Goal: Information Seeking & Learning: Learn about a topic

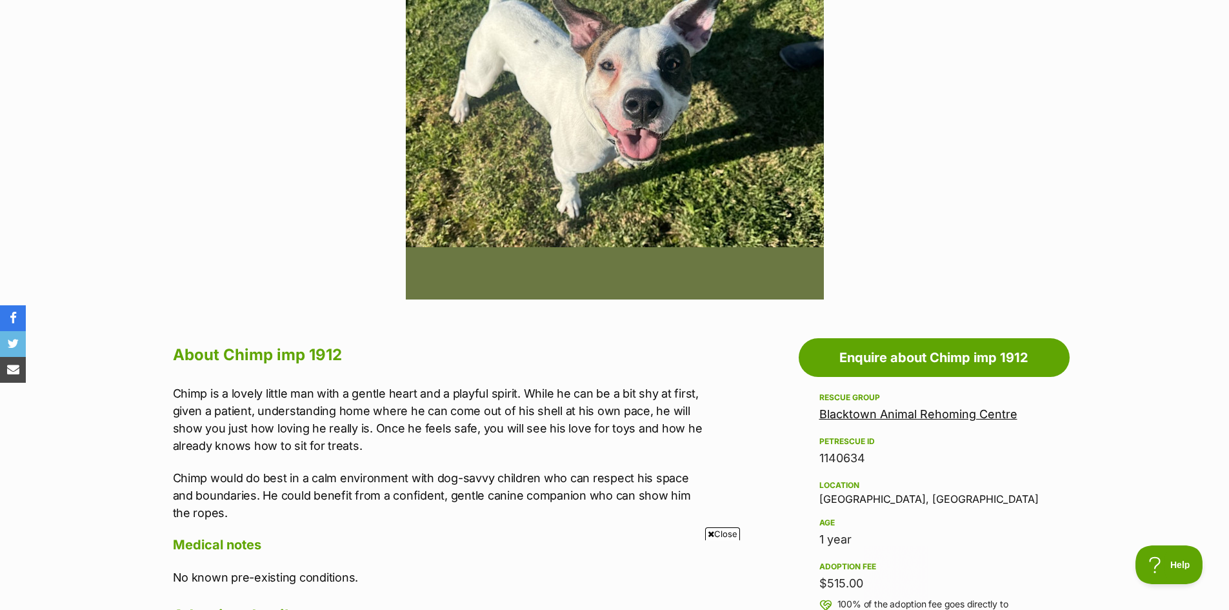
scroll to position [129, 0]
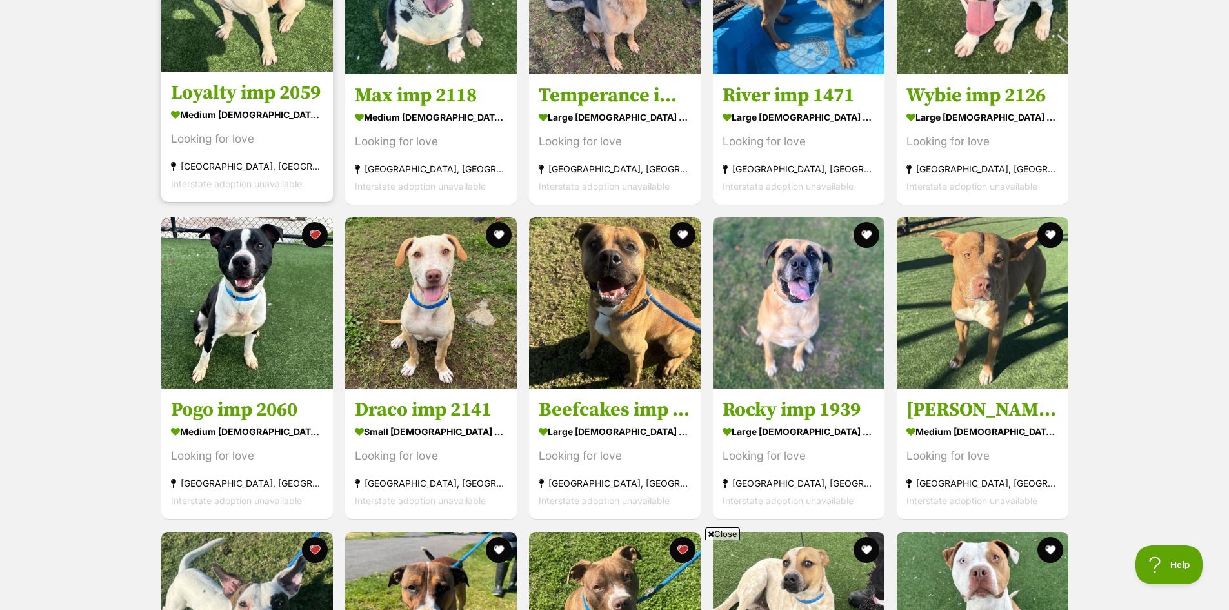
scroll to position [2194, 0]
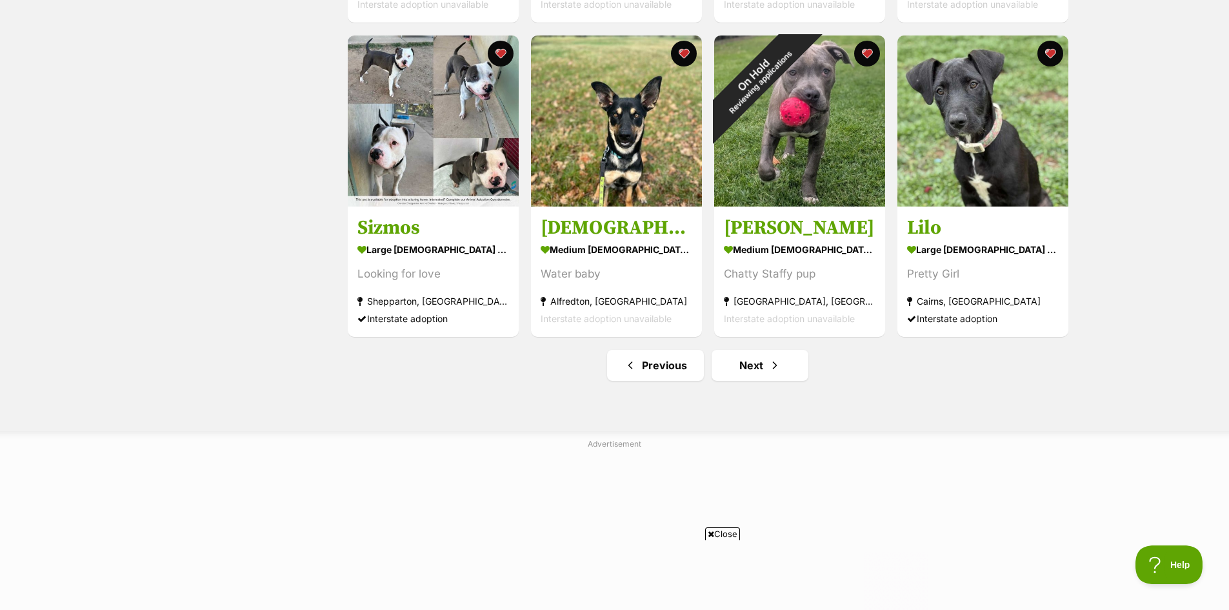
scroll to position [1613, 0]
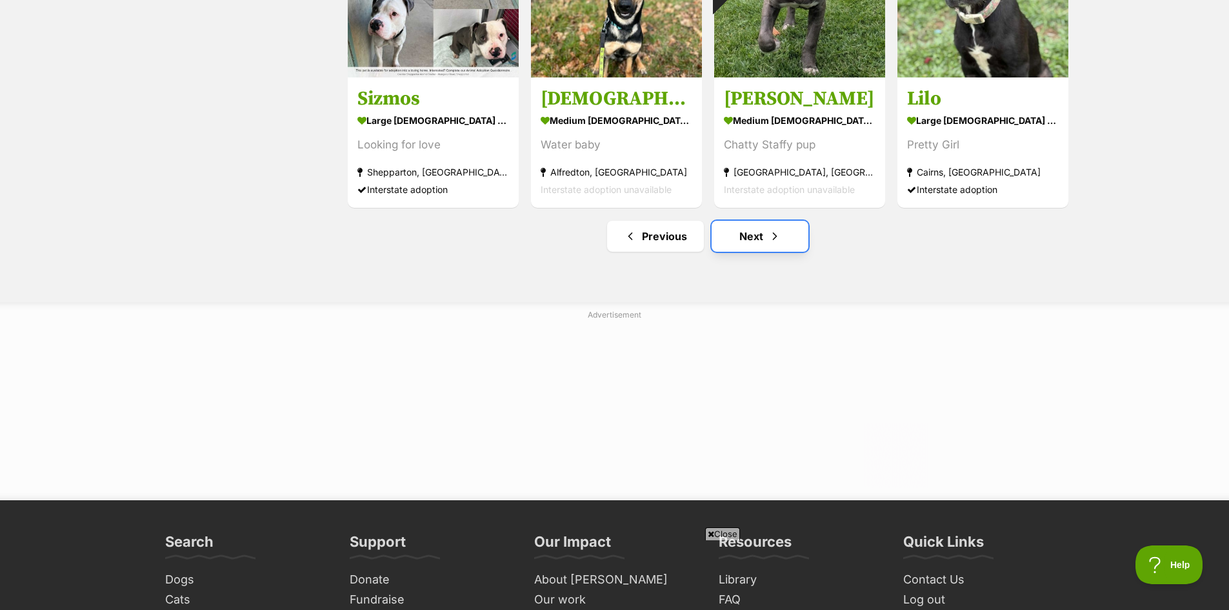
click at [755, 243] on link "Next" at bounding box center [760, 236] width 97 height 31
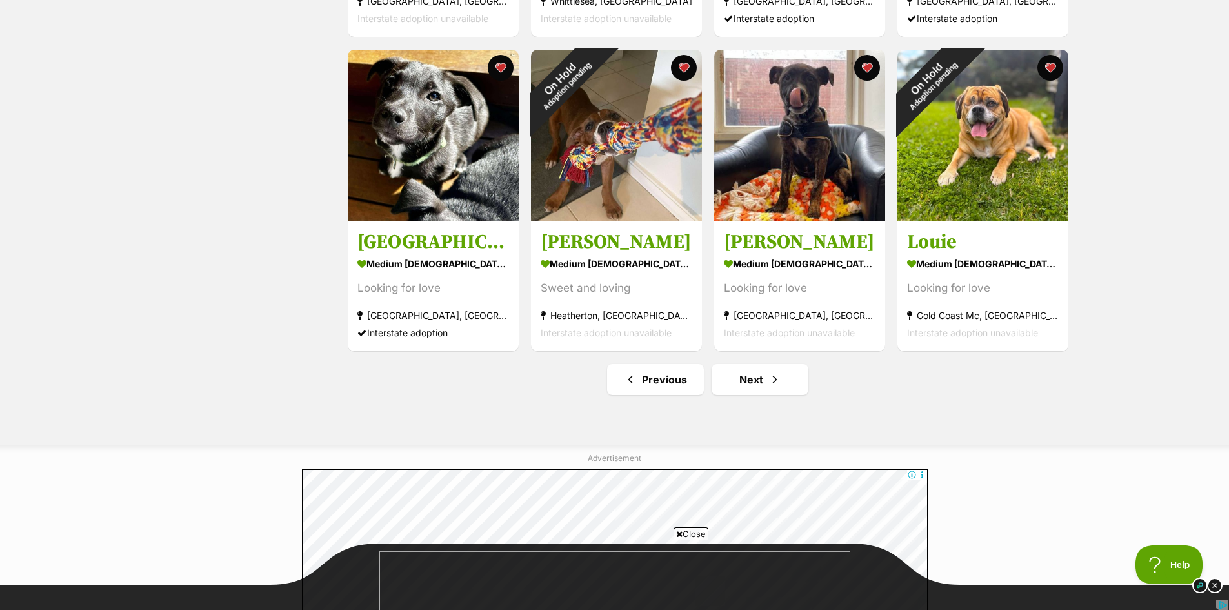
scroll to position [1549, 0]
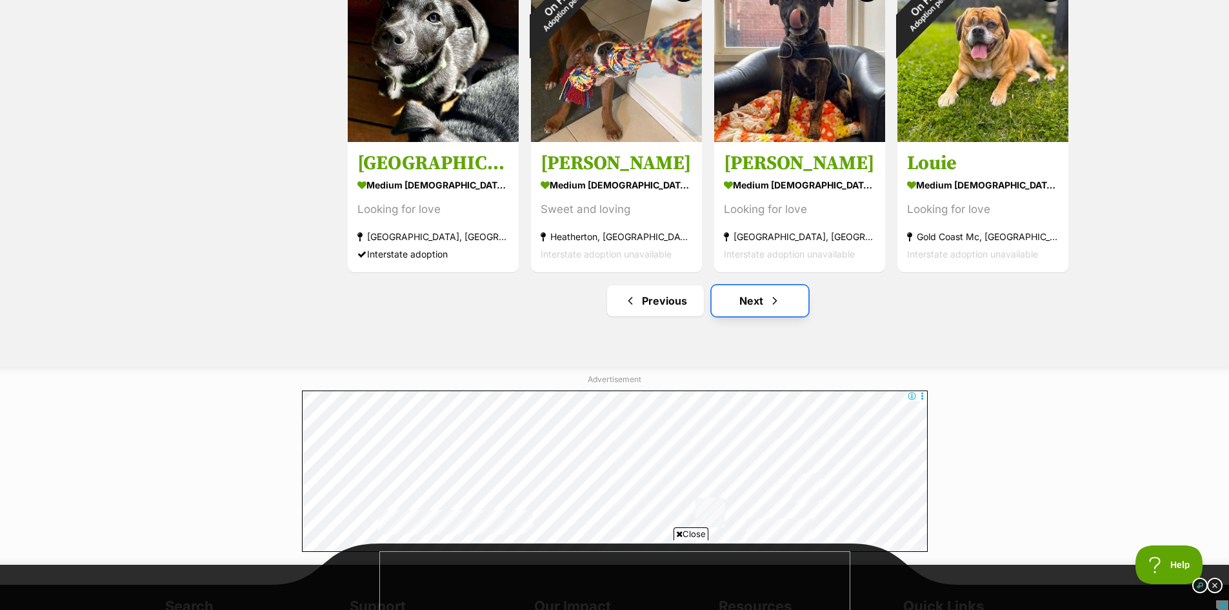
click at [758, 300] on link "Next" at bounding box center [760, 300] width 97 height 31
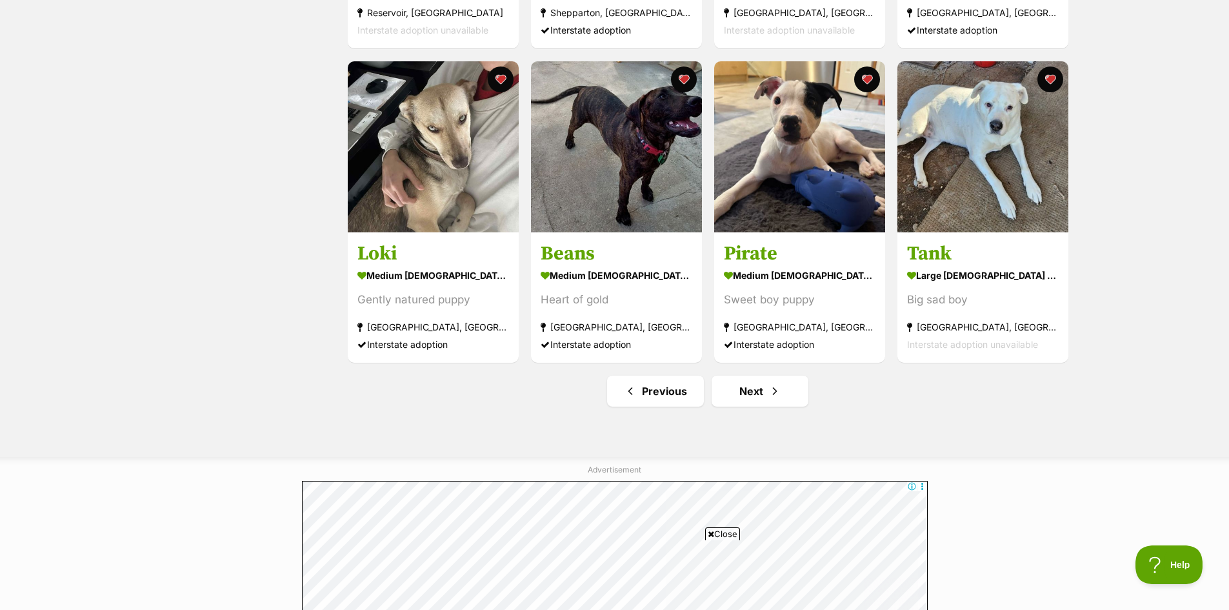
scroll to position [1484, 0]
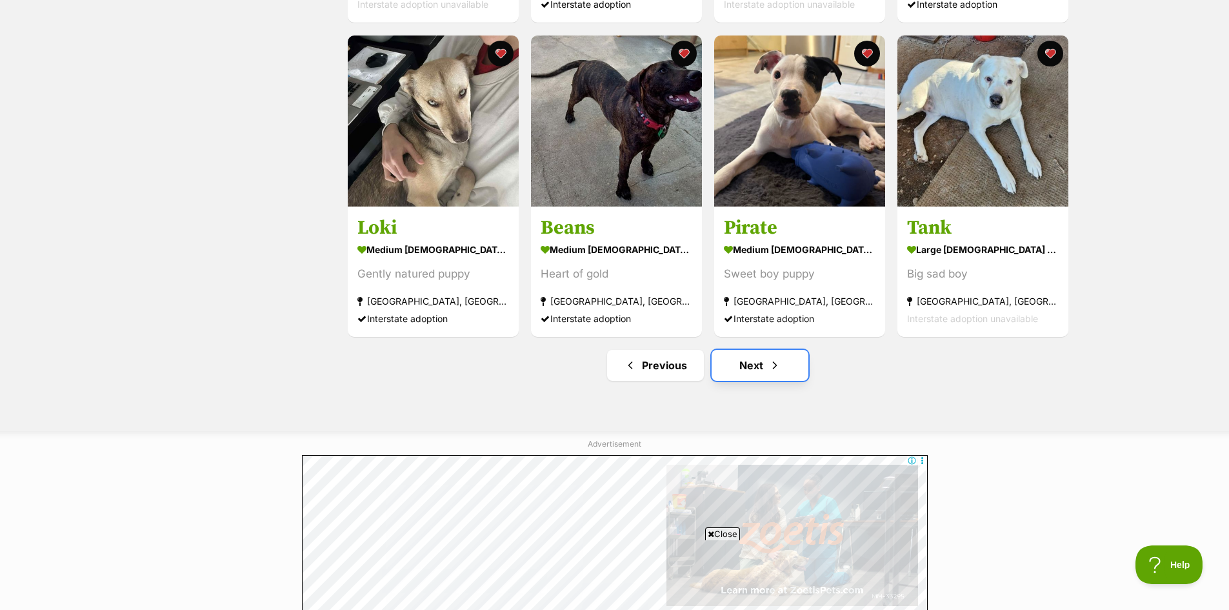
click at [751, 367] on link "Next" at bounding box center [760, 365] width 97 height 31
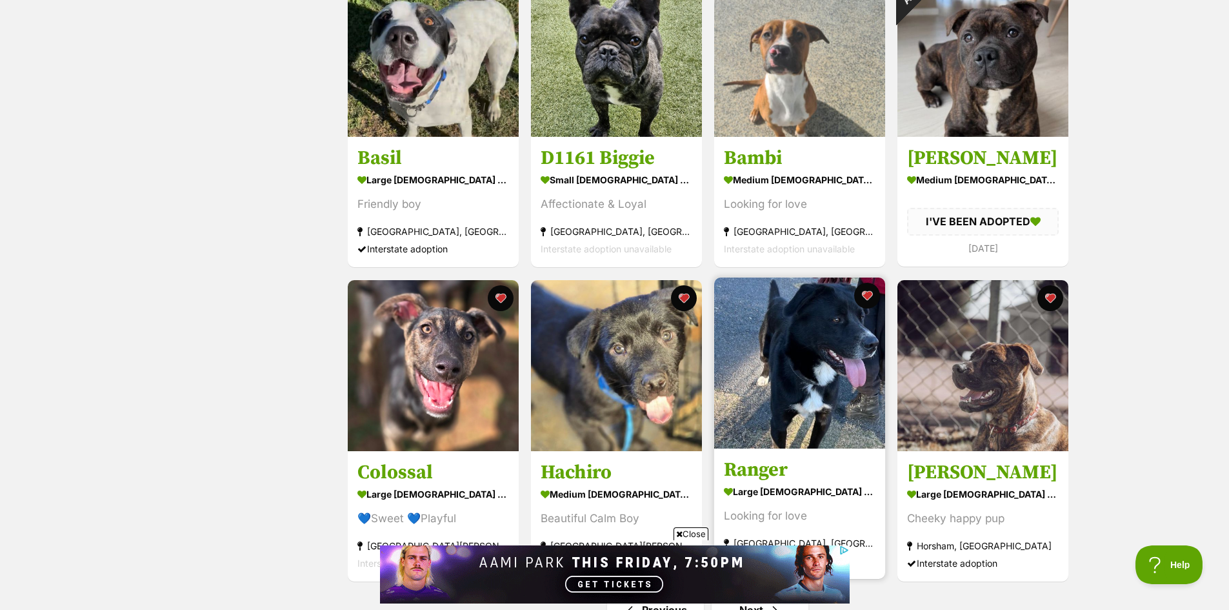
scroll to position [1097, 0]
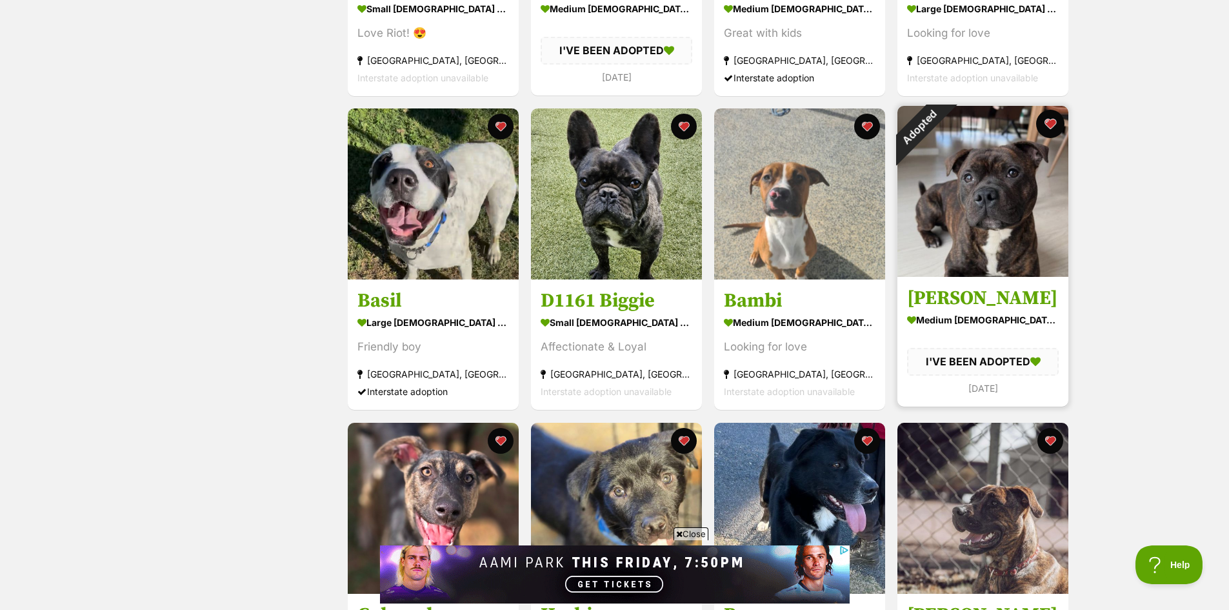
click at [1054, 125] on button "favourite" at bounding box center [1050, 124] width 28 height 28
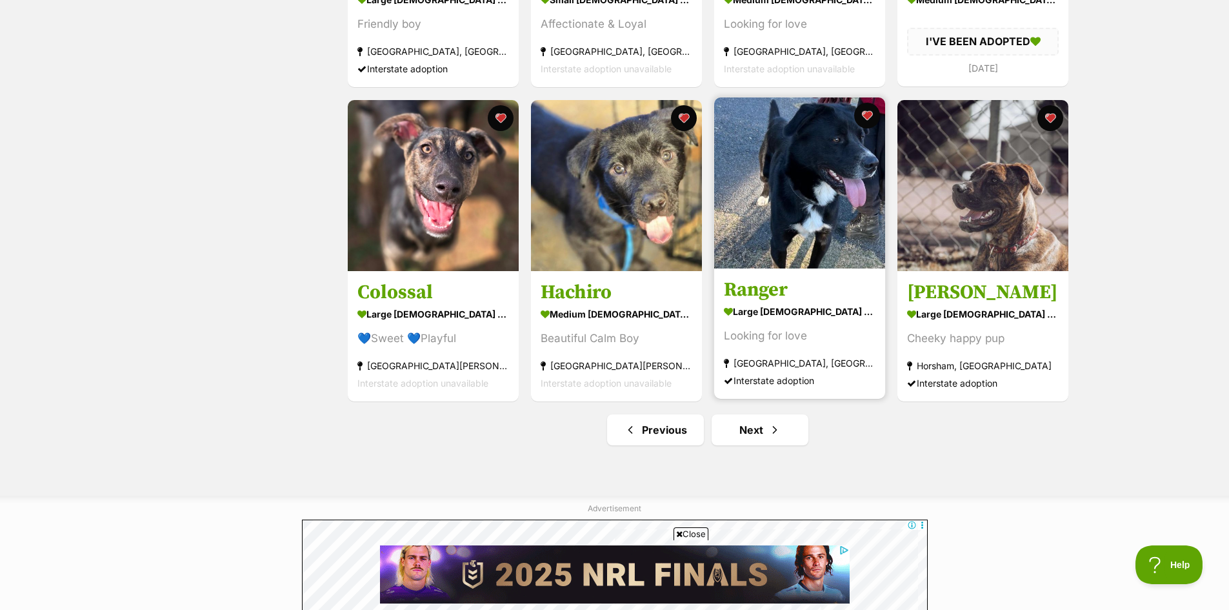
scroll to position [1549, 0]
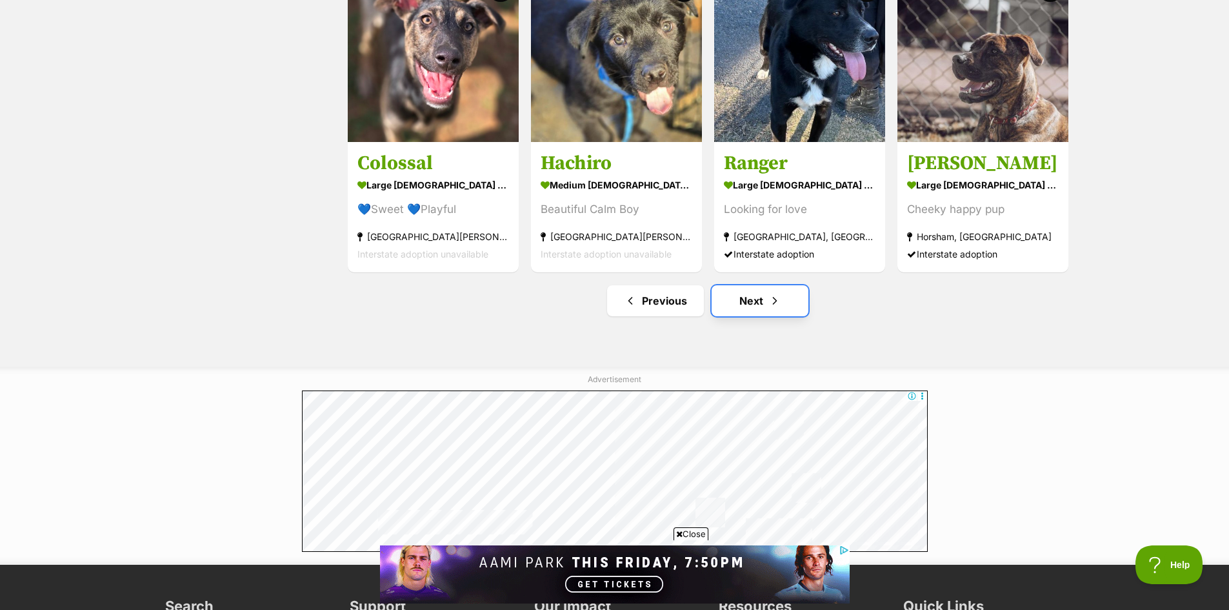
click at [750, 307] on link "Next" at bounding box center [760, 300] width 97 height 31
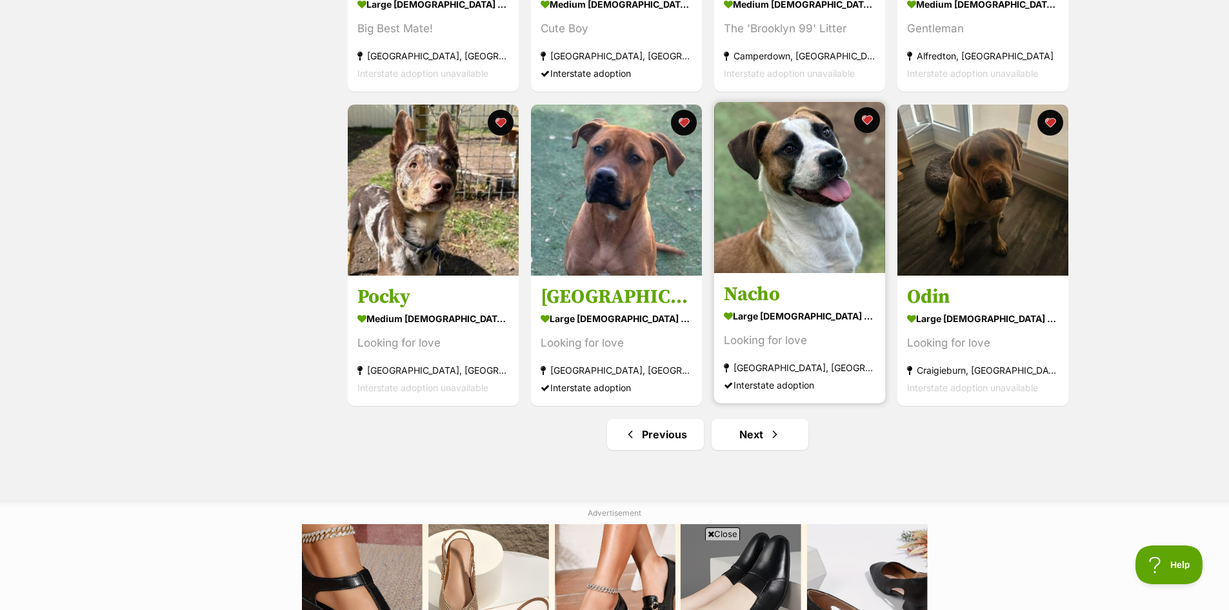
scroll to position [1420, 0]
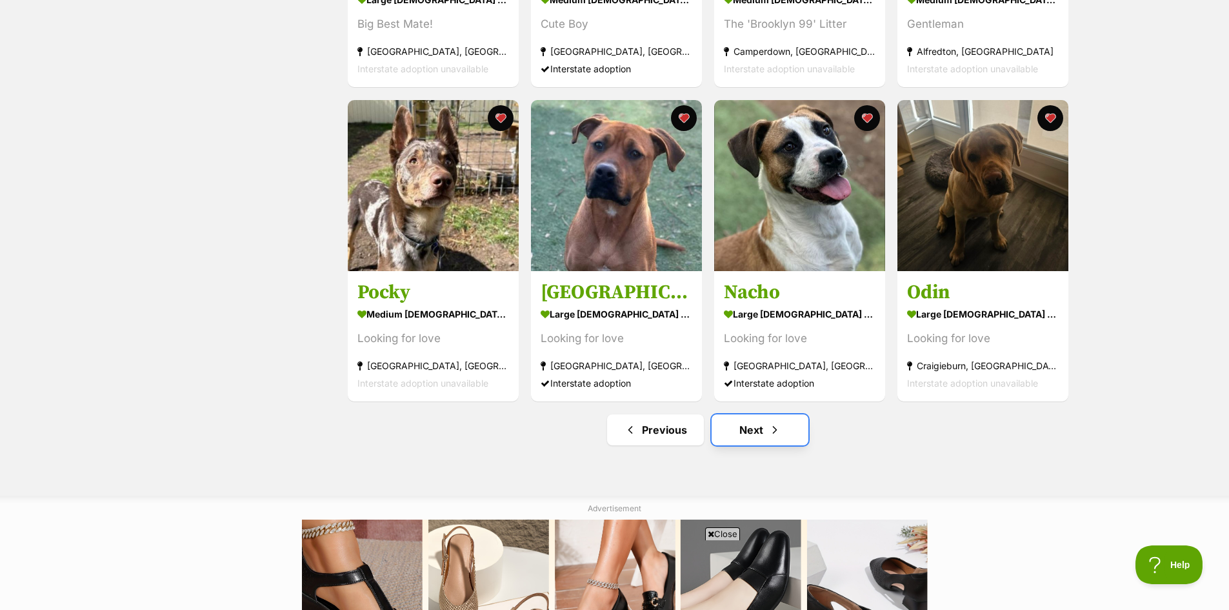
click at [740, 434] on link "Next" at bounding box center [760, 429] width 97 height 31
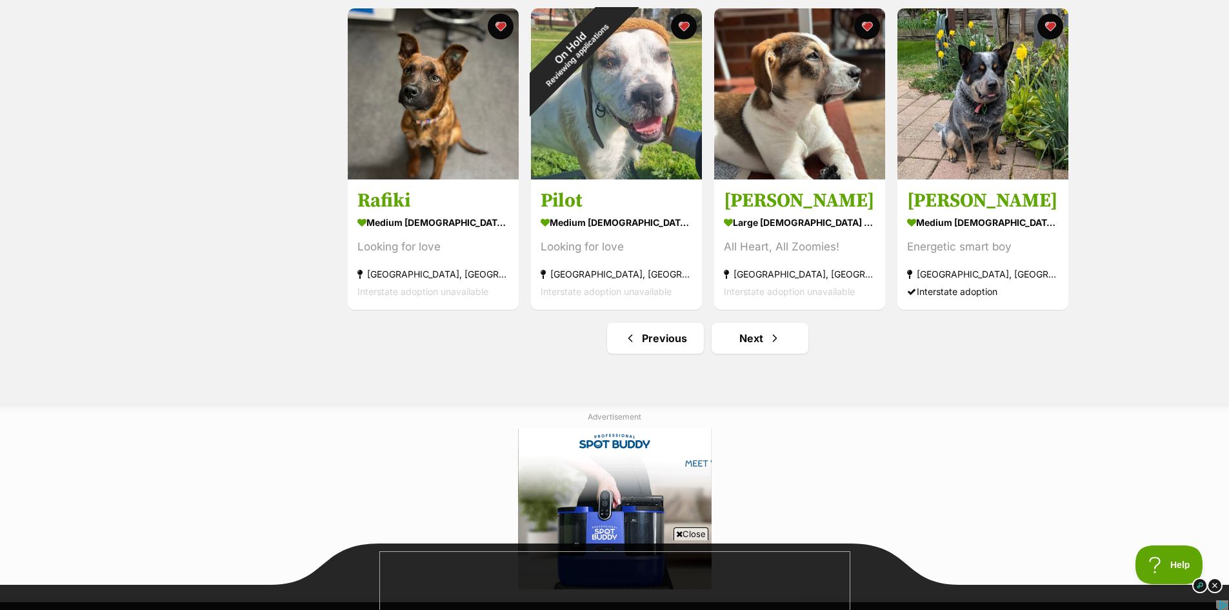
scroll to position [1549, 0]
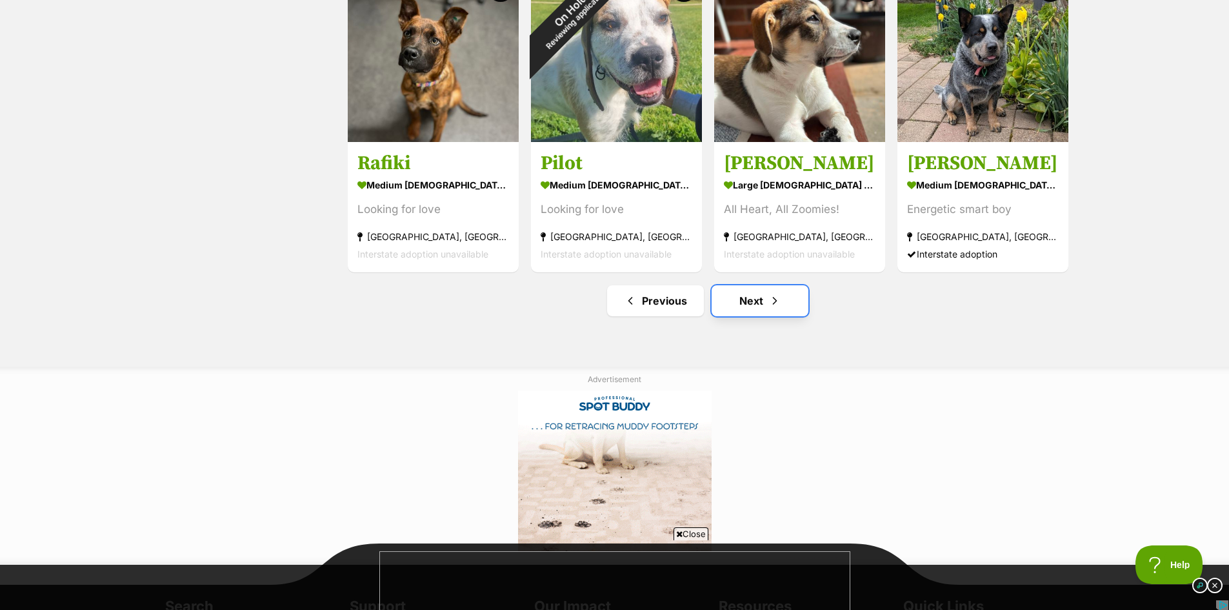
click at [754, 305] on link "Next" at bounding box center [760, 300] width 97 height 31
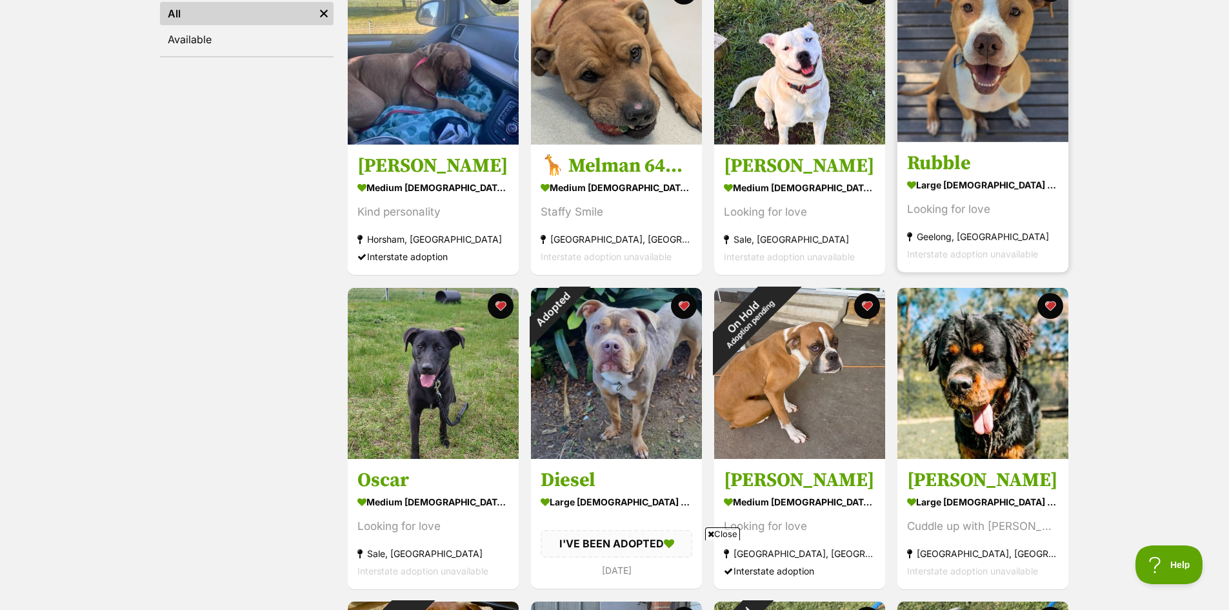
scroll to position [323, 0]
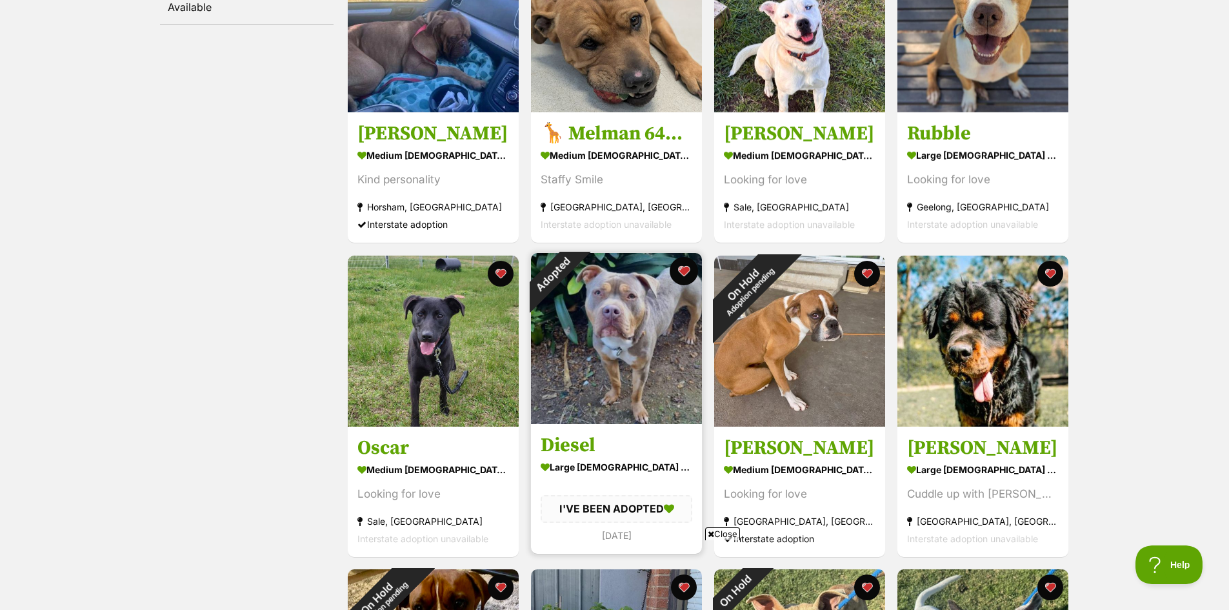
click at [683, 274] on button "favourite" at bounding box center [684, 271] width 28 height 28
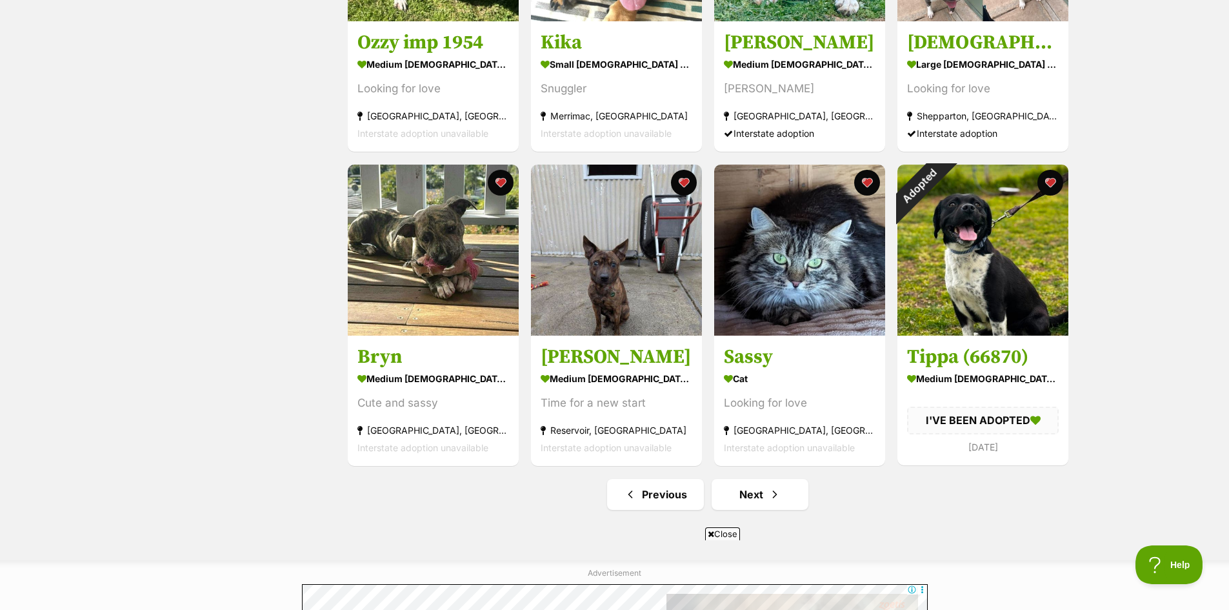
scroll to position [1420, 0]
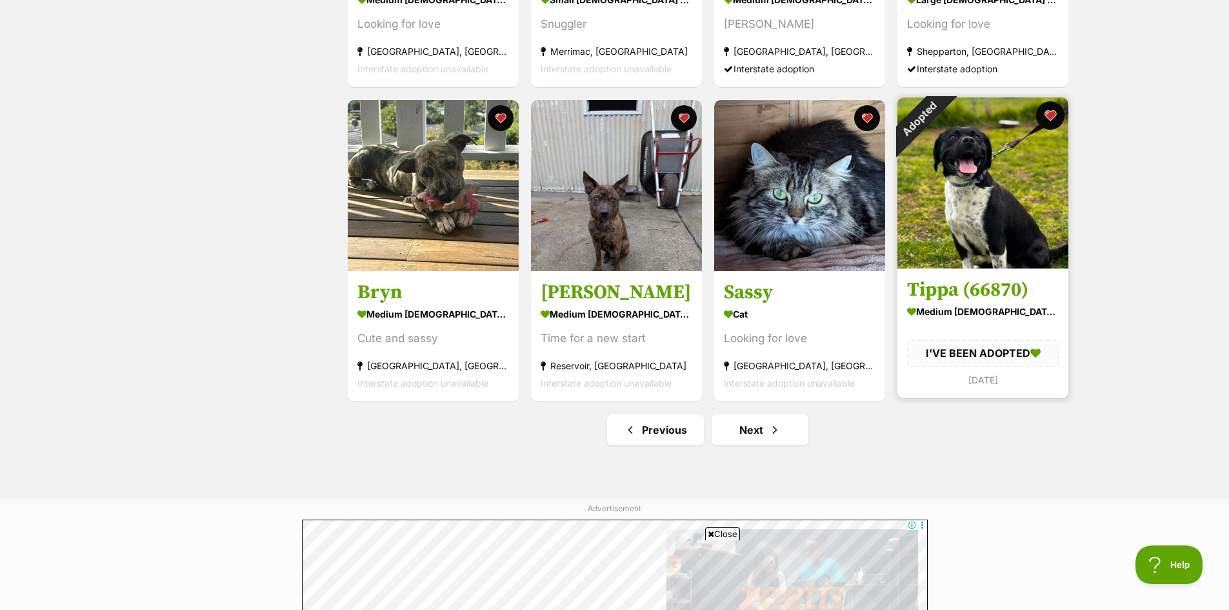
click at [1050, 118] on button "favourite" at bounding box center [1050, 115] width 28 height 28
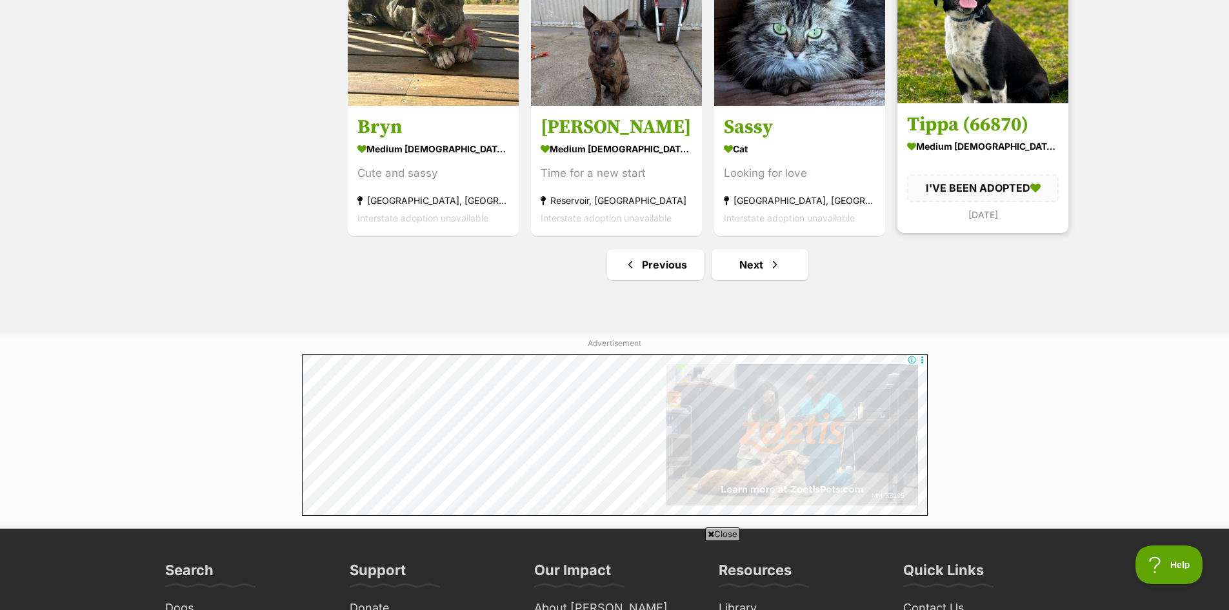
scroll to position [1613, 0]
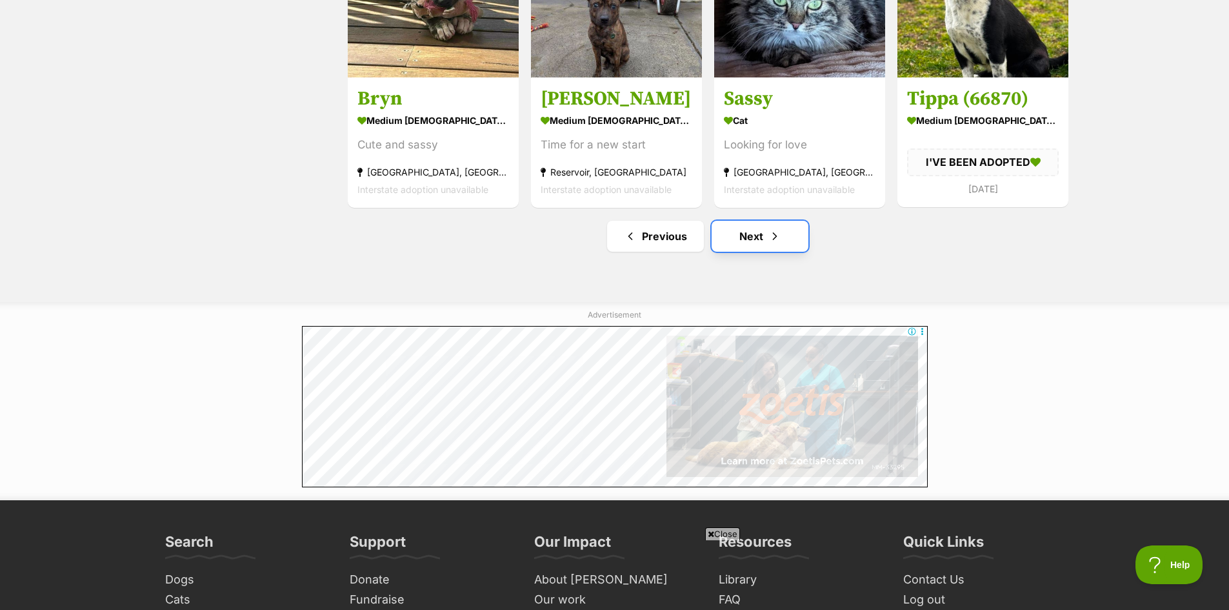
click at [749, 241] on link "Next" at bounding box center [760, 236] width 97 height 31
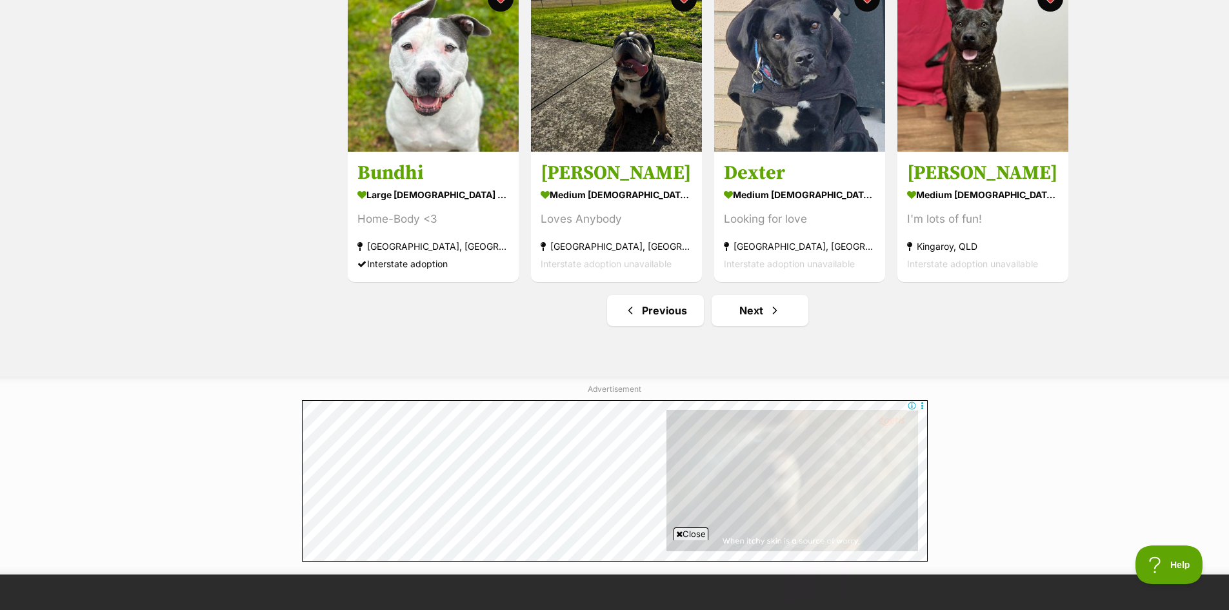
scroll to position [1549, 0]
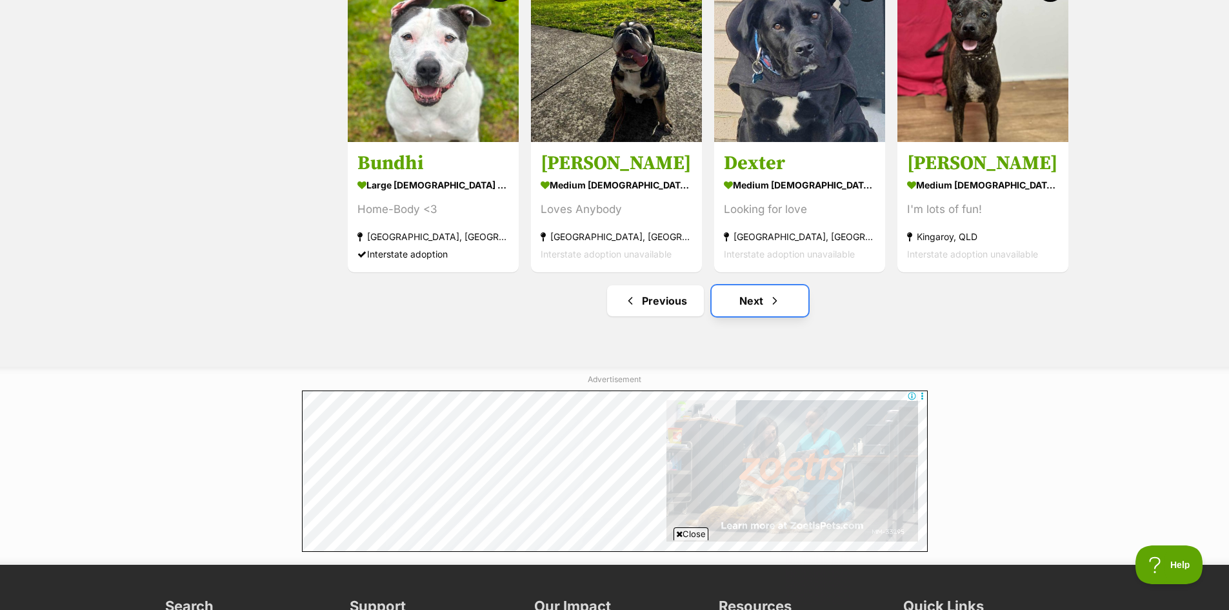
click at [756, 302] on link "Next" at bounding box center [760, 300] width 97 height 31
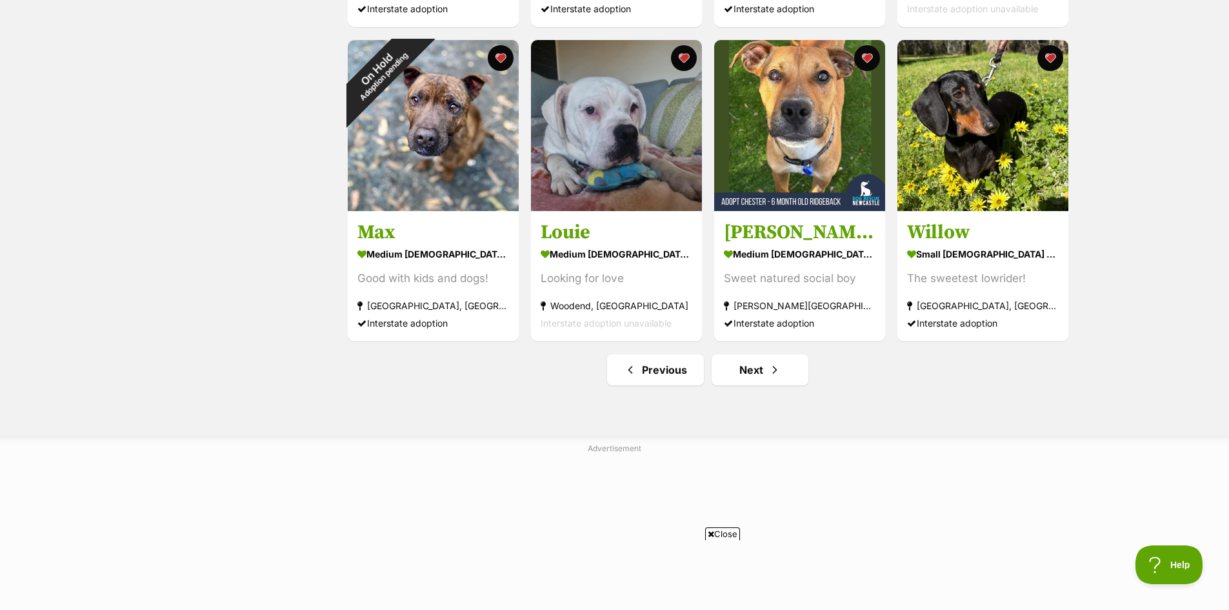
scroll to position [1484, 0]
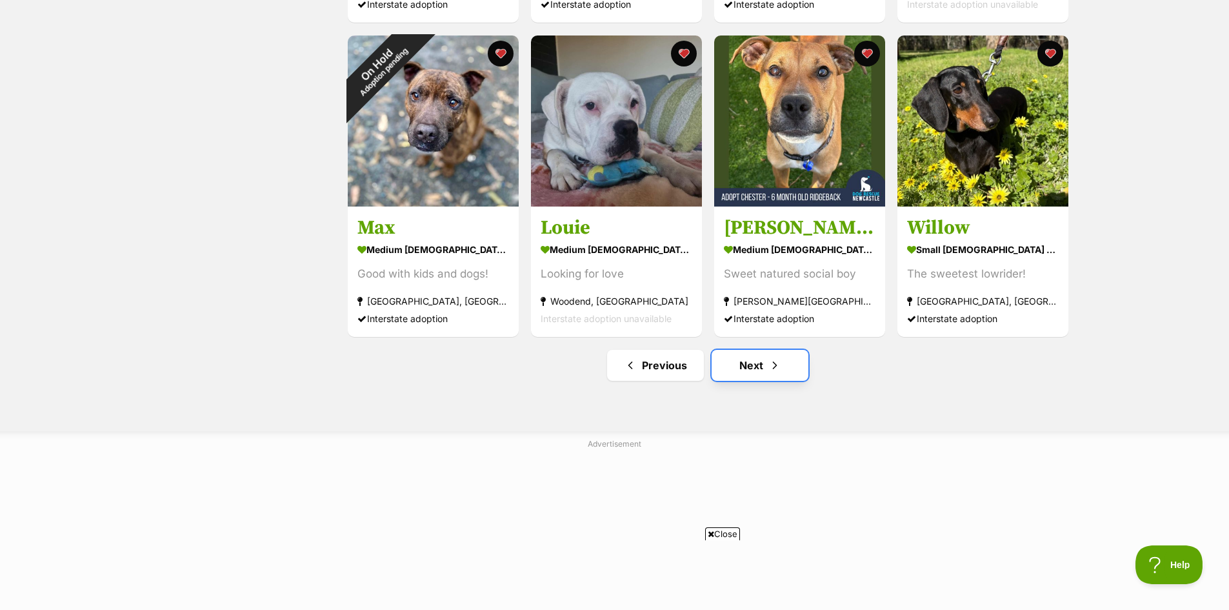
click at [757, 363] on link "Next" at bounding box center [760, 365] width 97 height 31
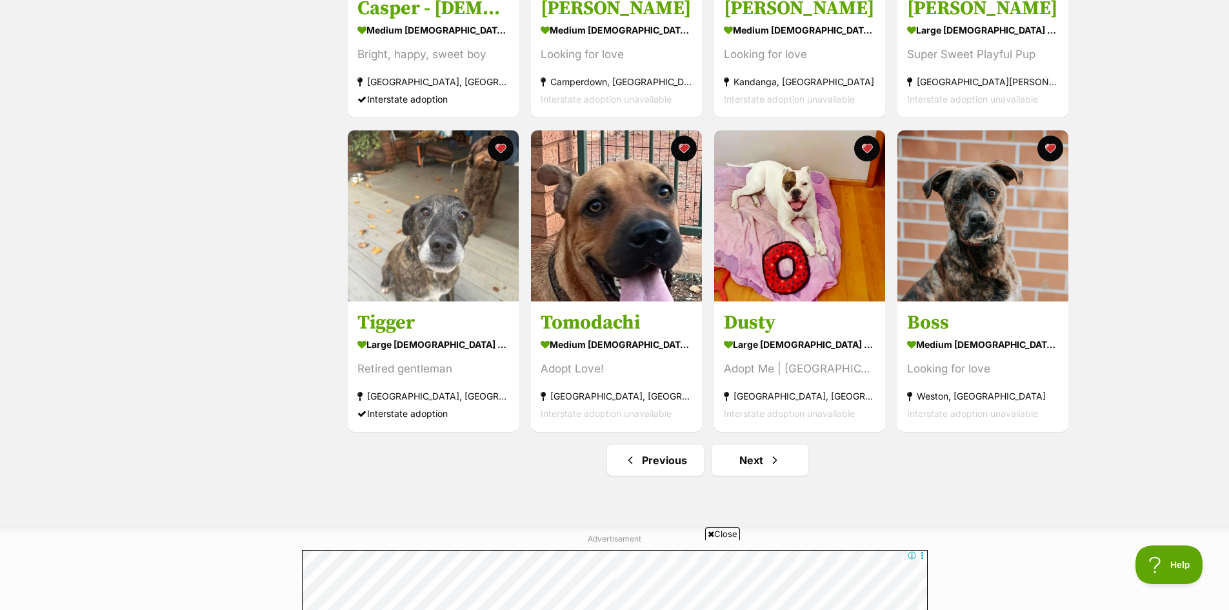
scroll to position [1549, 0]
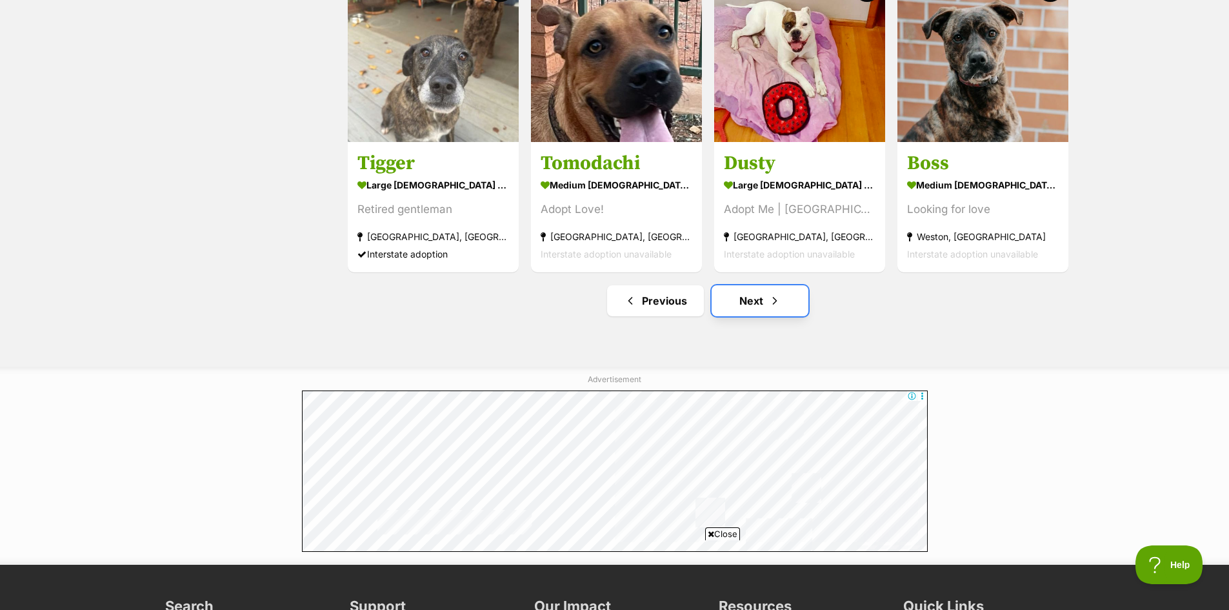
click at [748, 299] on link "Next" at bounding box center [760, 300] width 97 height 31
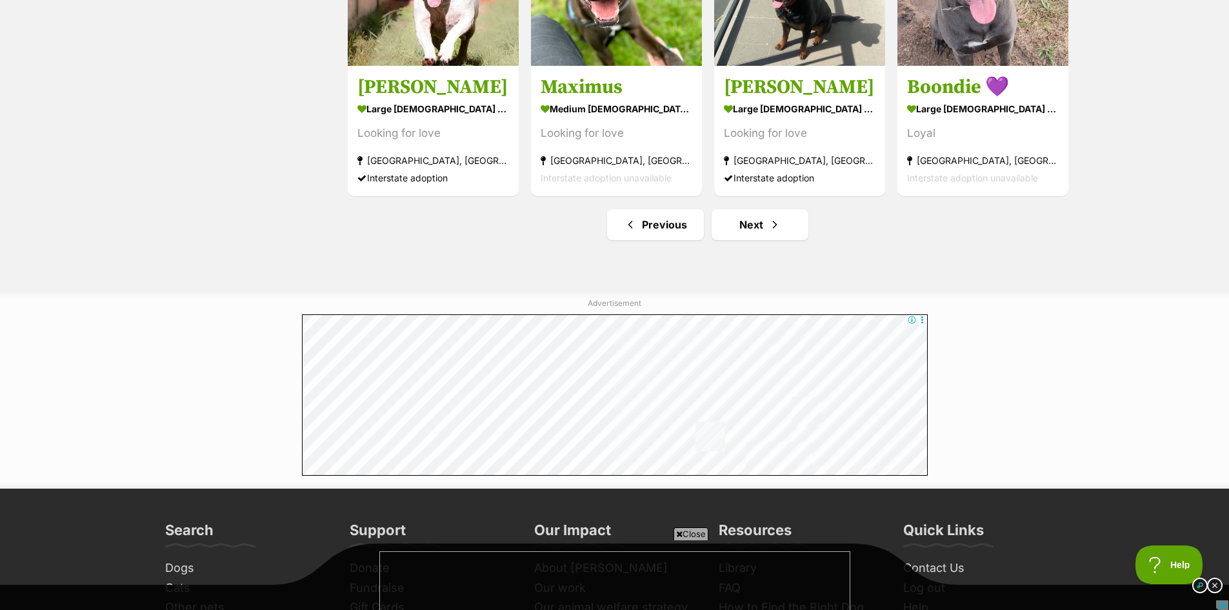
scroll to position [1678, 0]
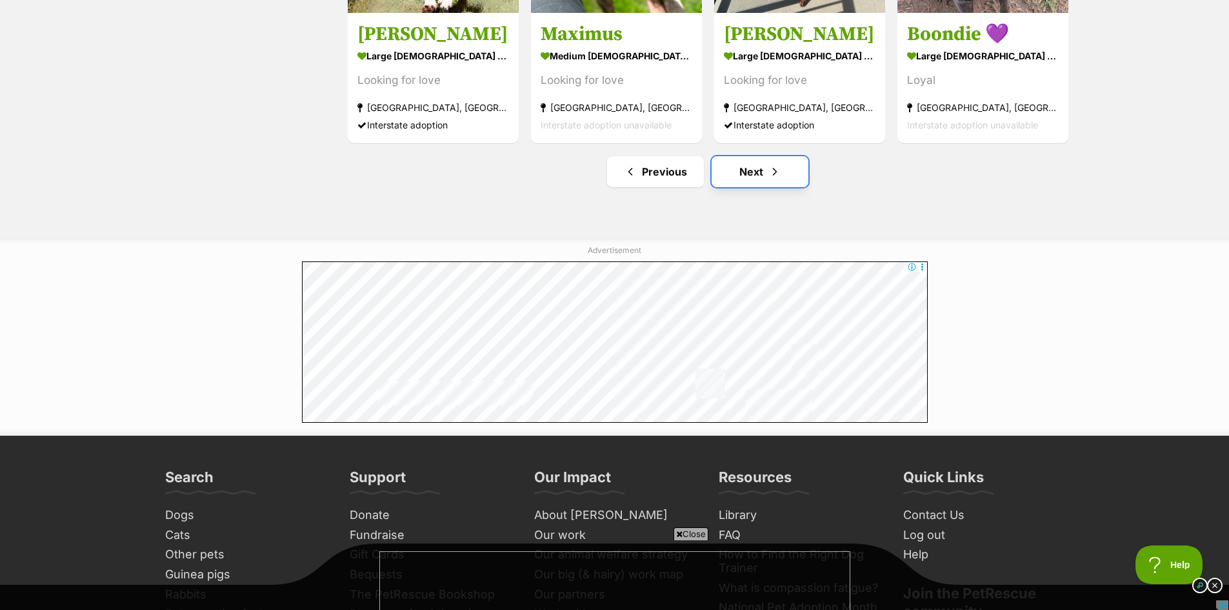
click at [749, 181] on link "Next" at bounding box center [760, 171] width 97 height 31
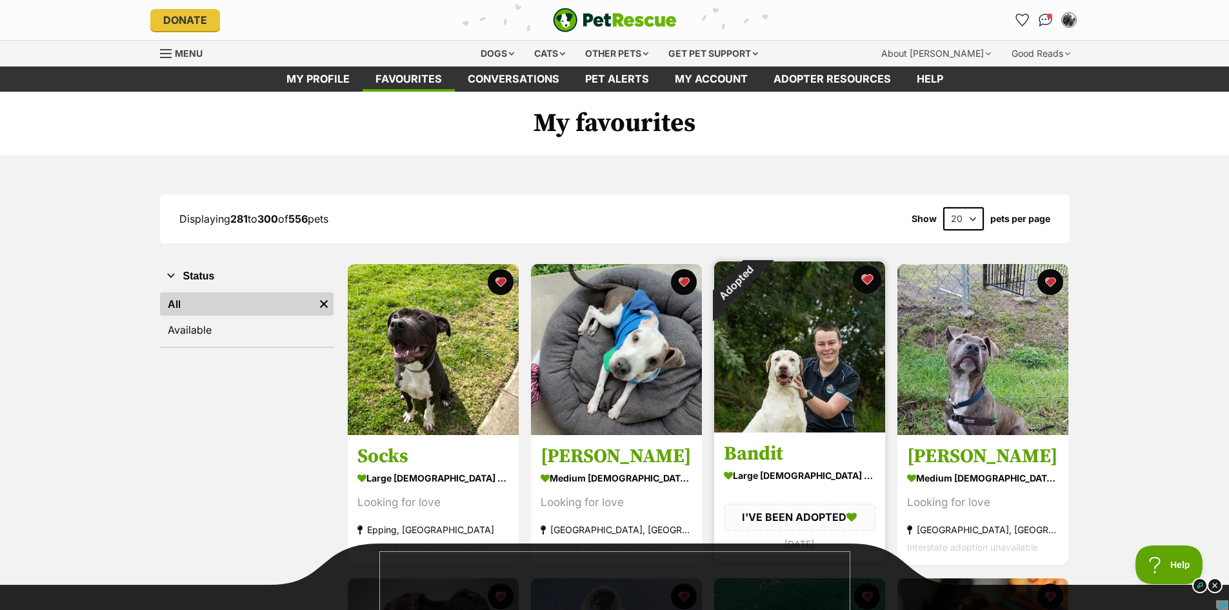
click at [864, 281] on button "favourite" at bounding box center [867, 279] width 28 height 28
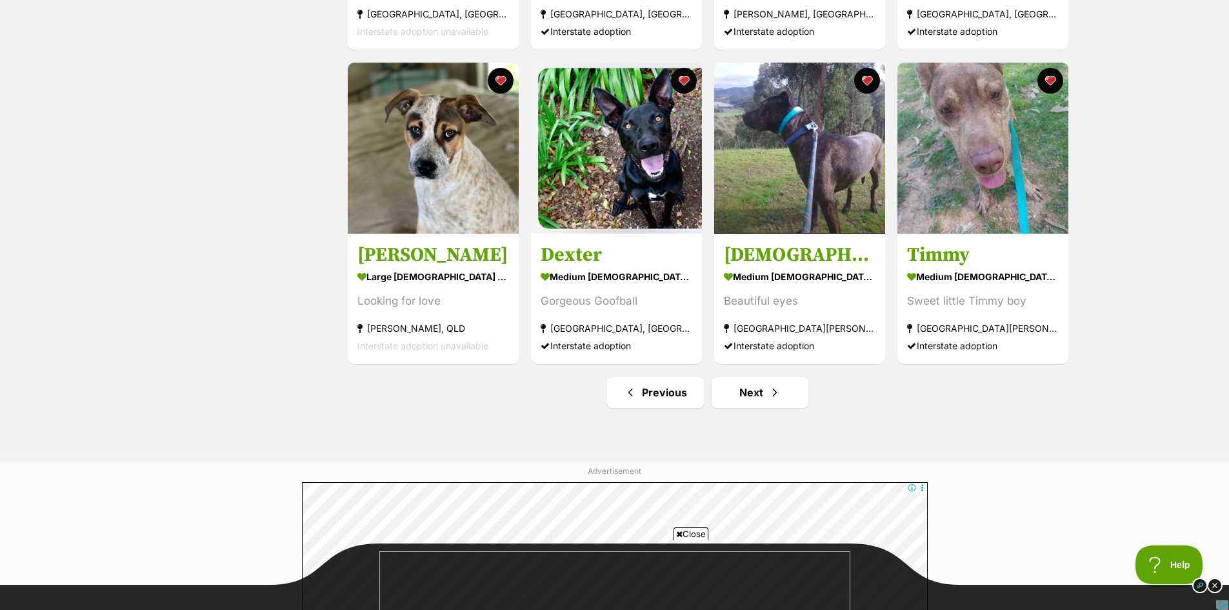
scroll to position [1484, 0]
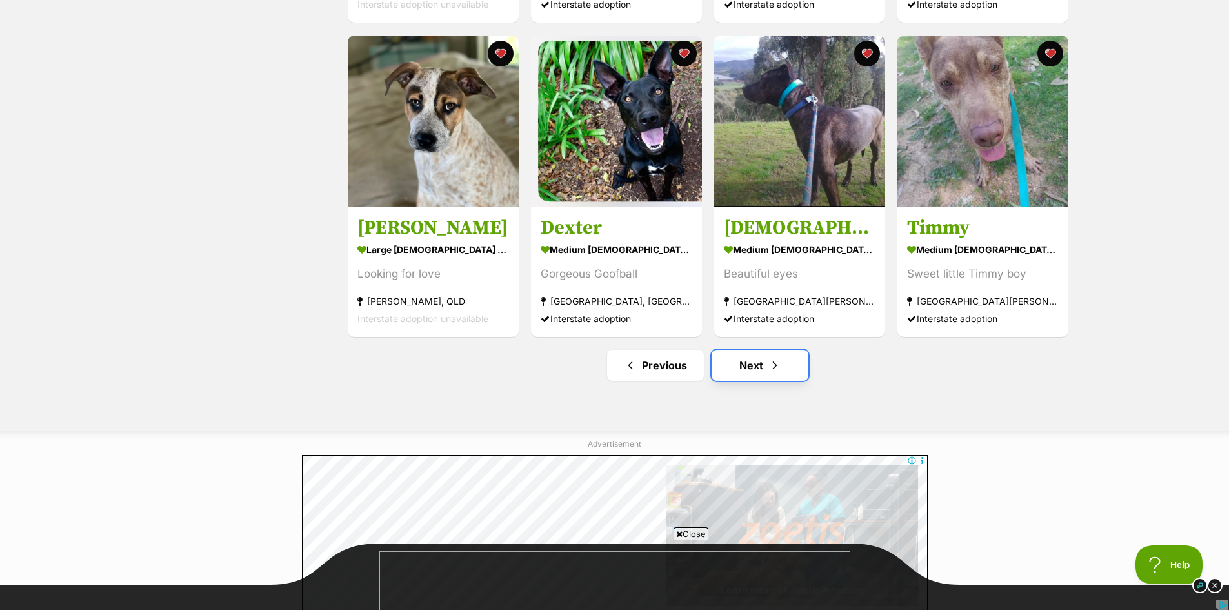
click at [769, 373] on span "Next page" at bounding box center [775, 365] width 13 height 15
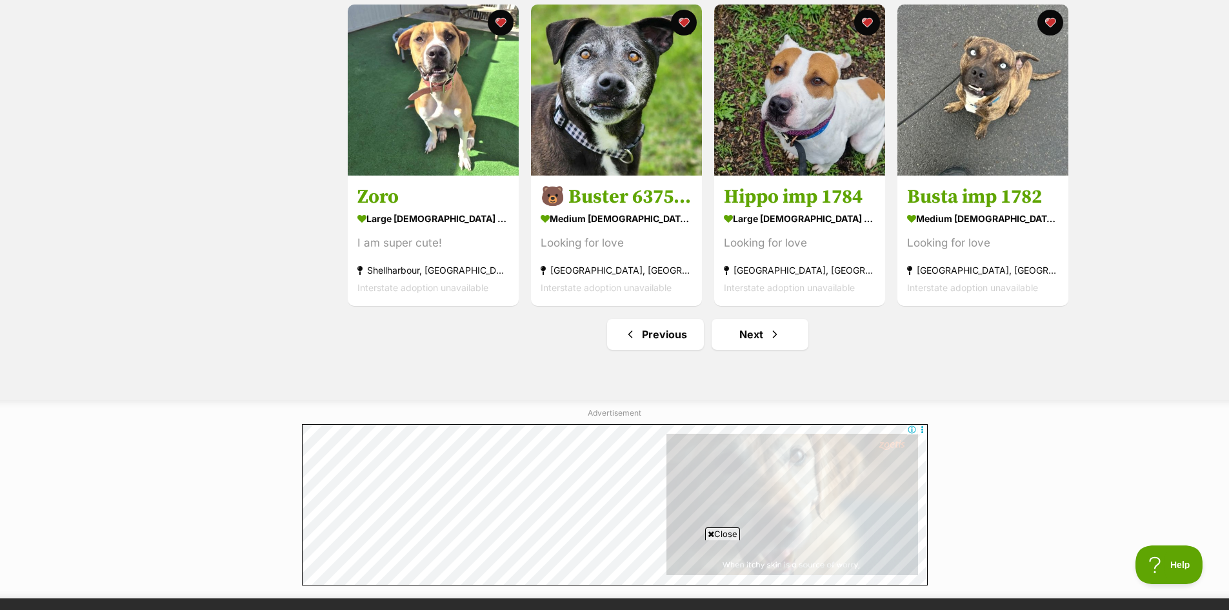
scroll to position [1549, 0]
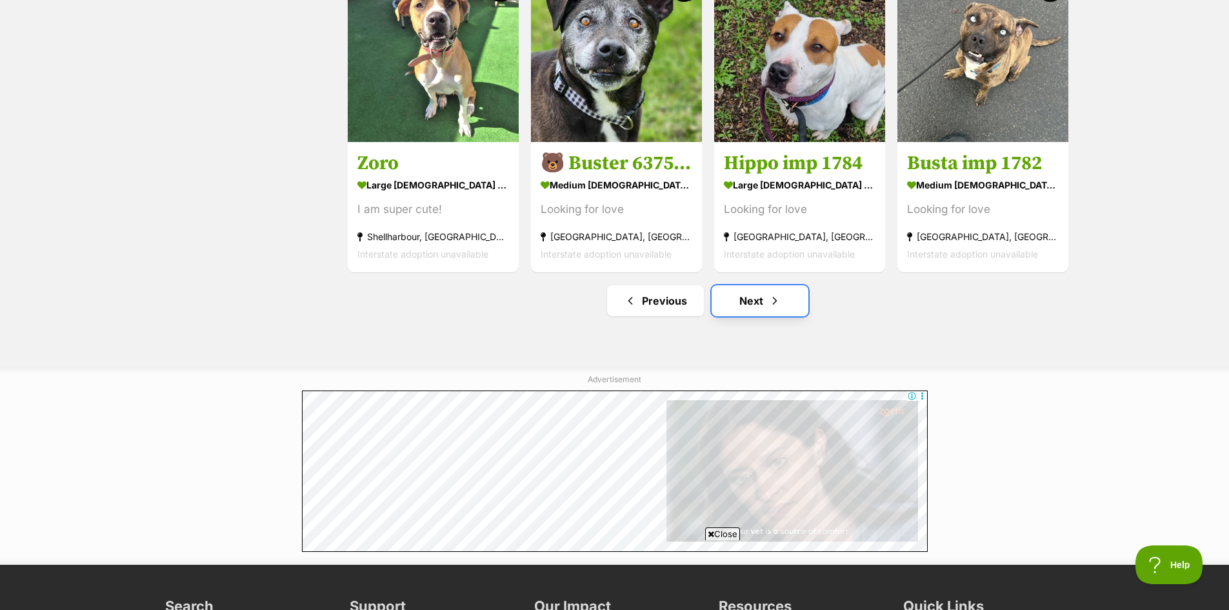
click at [754, 316] on link "Next" at bounding box center [760, 300] width 97 height 31
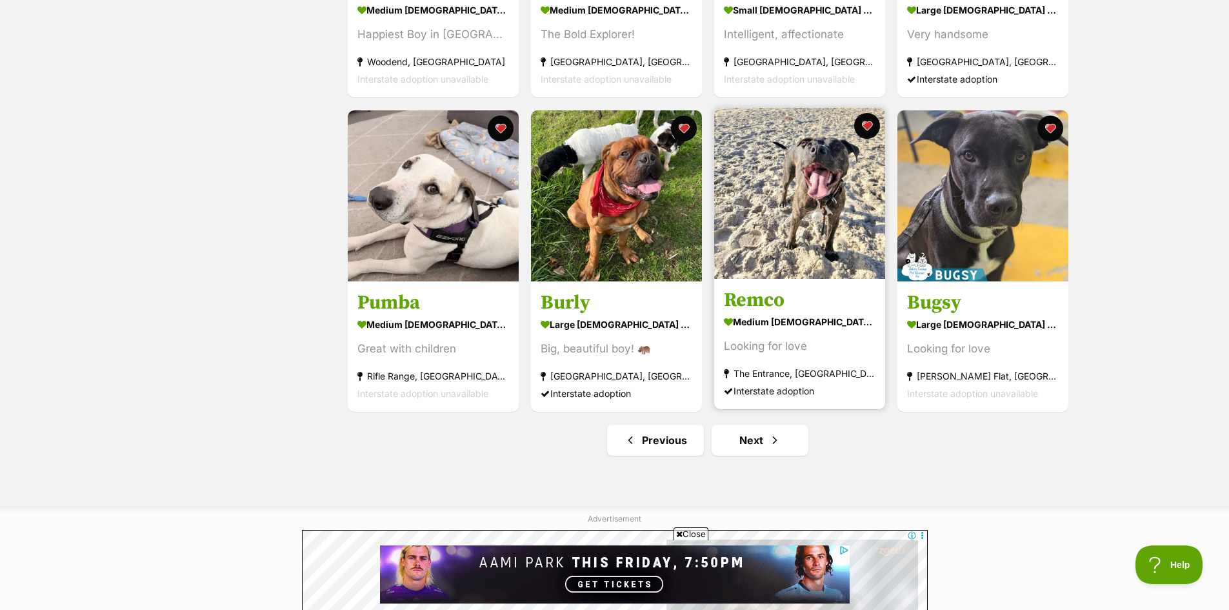
scroll to position [1484, 0]
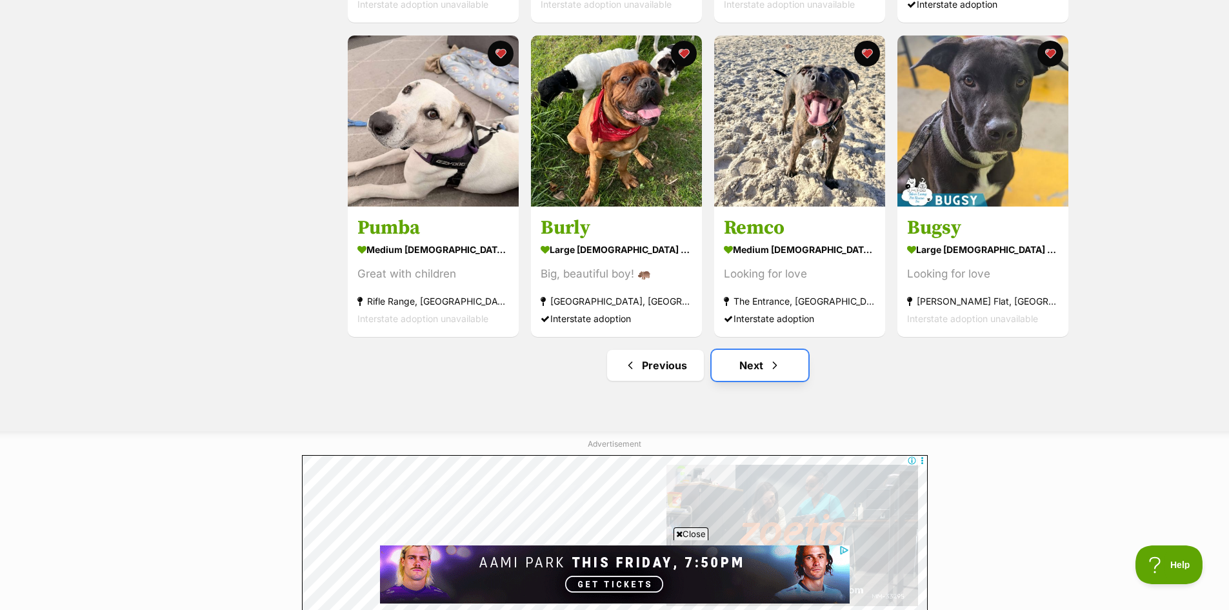
click at [752, 365] on link "Next" at bounding box center [760, 365] width 97 height 31
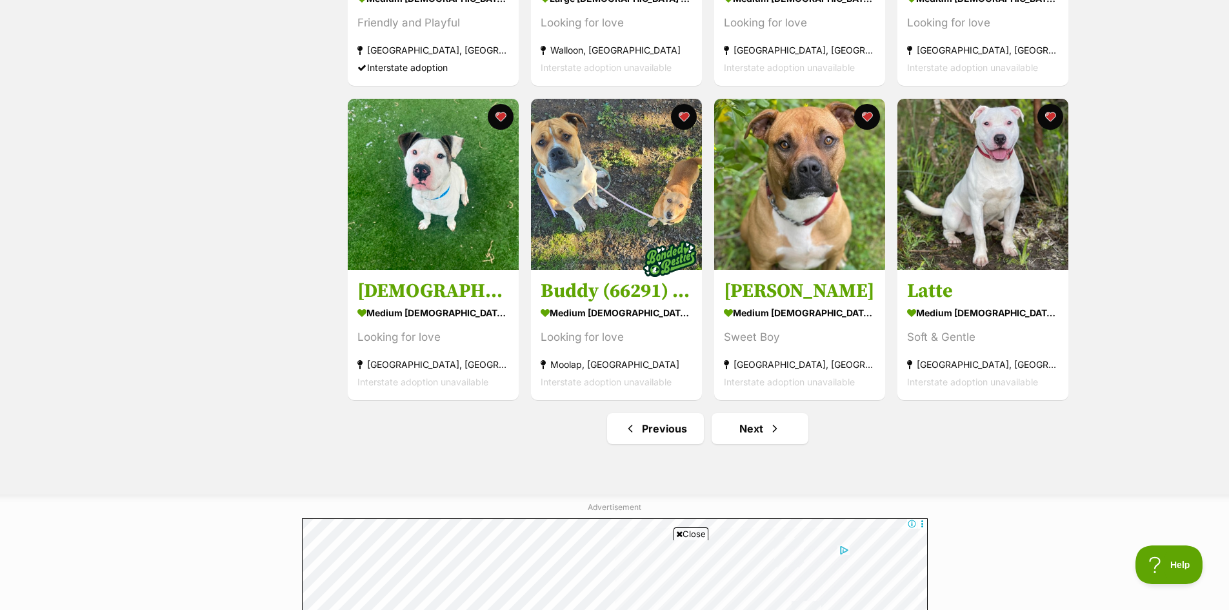
scroll to position [1420, 0]
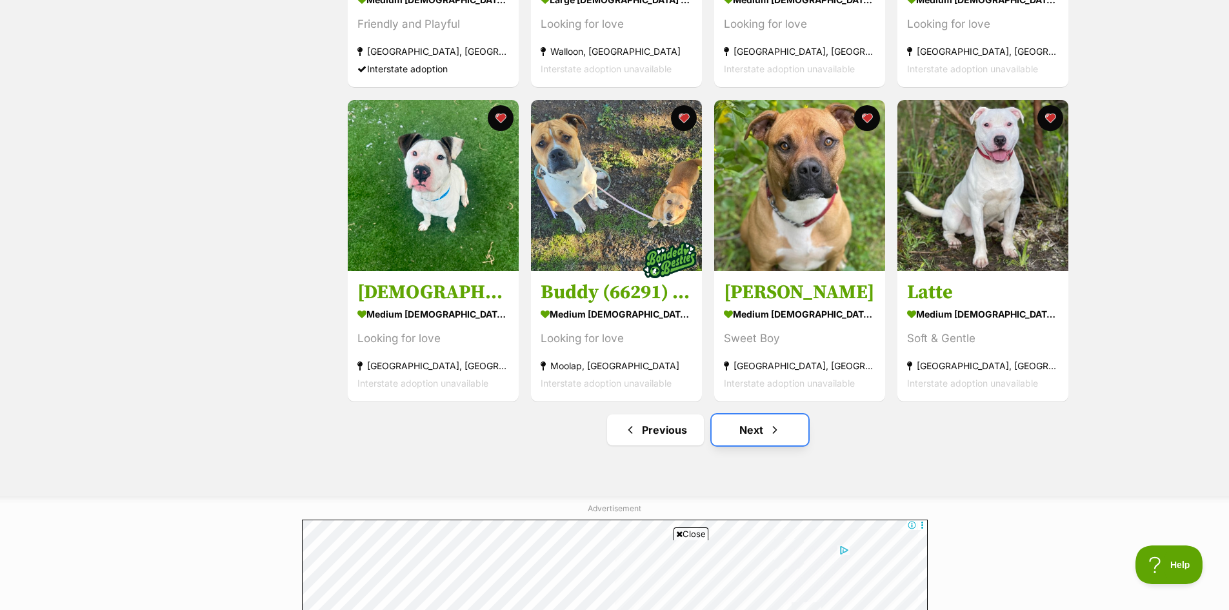
click at [757, 432] on link "Next" at bounding box center [760, 429] width 97 height 31
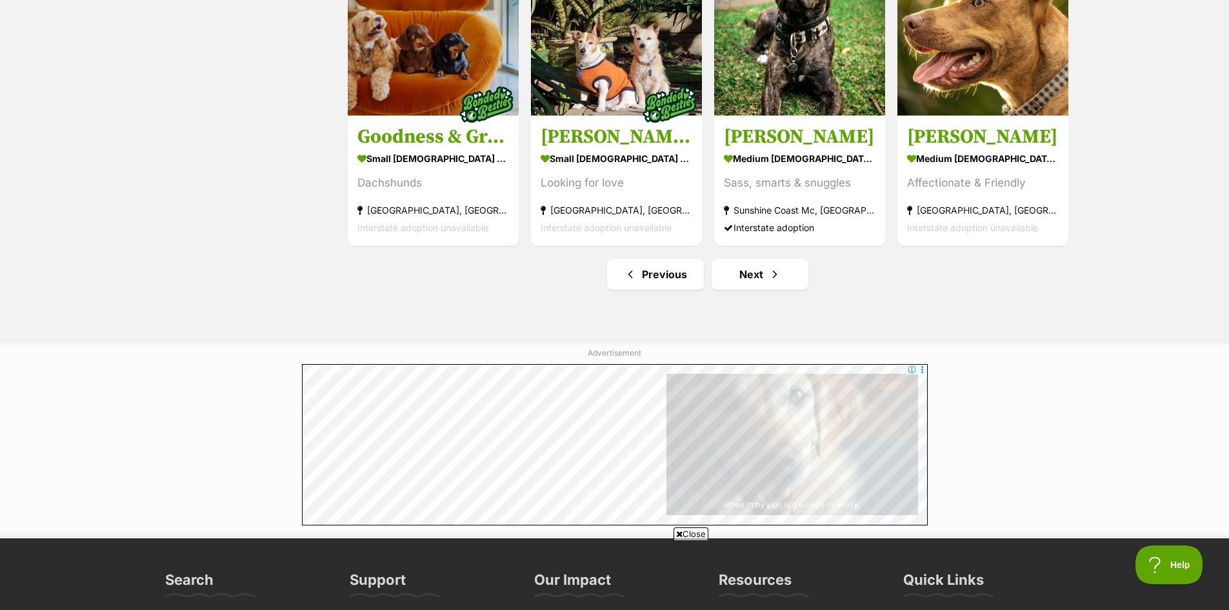
scroll to position [1613, 0]
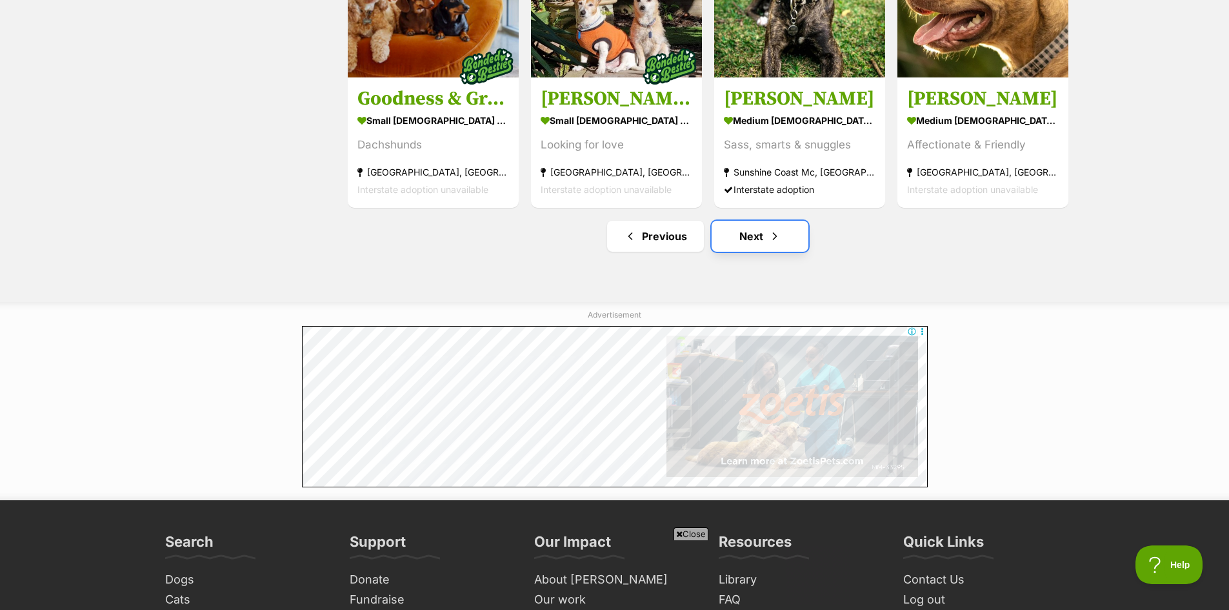
click at [759, 238] on link "Next" at bounding box center [760, 236] width 97 height 31
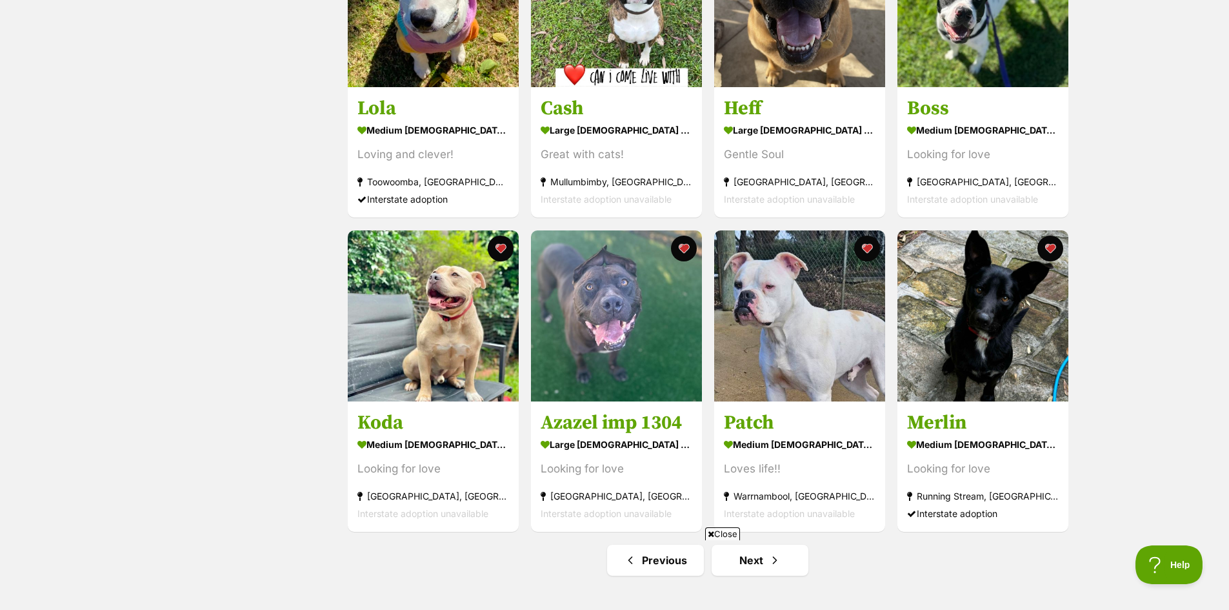
scroll to position [1291, 0]
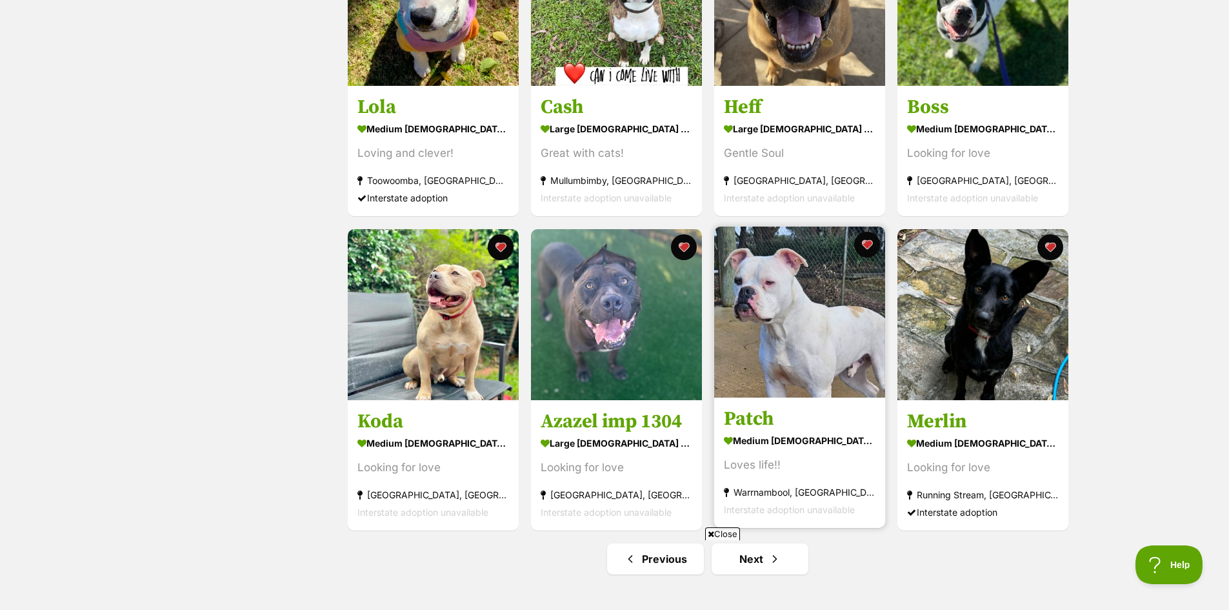
click at [776, 319] on img at bounding box center [799, 312] width 171 height 171
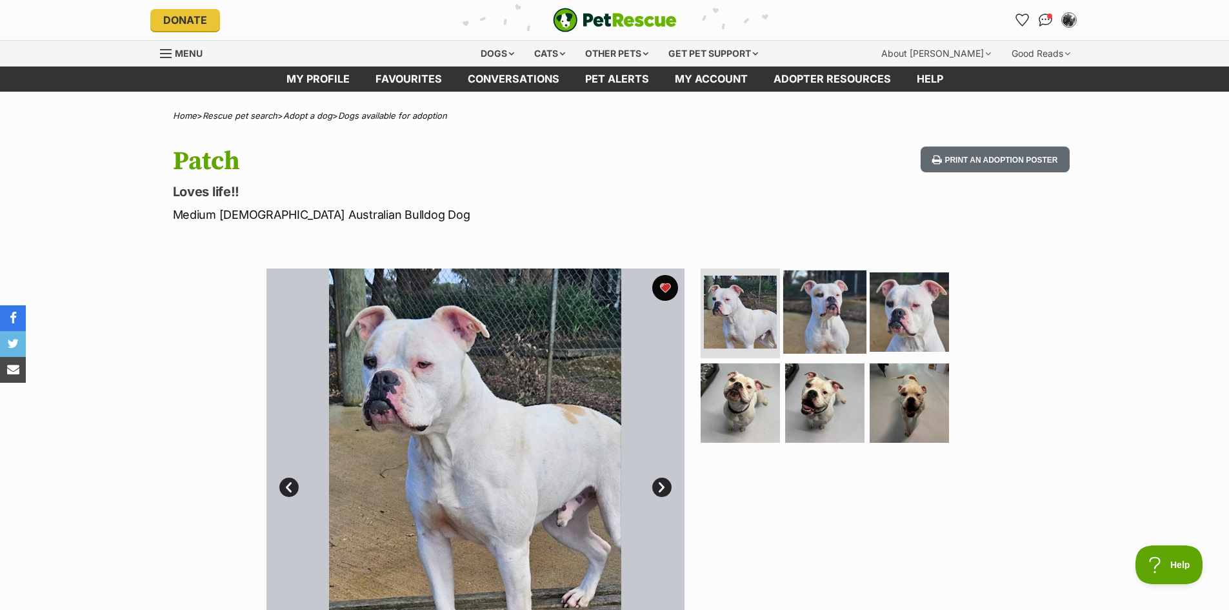
click at [811, 302] on img at bounding box center [824, 311] width 83 height 83
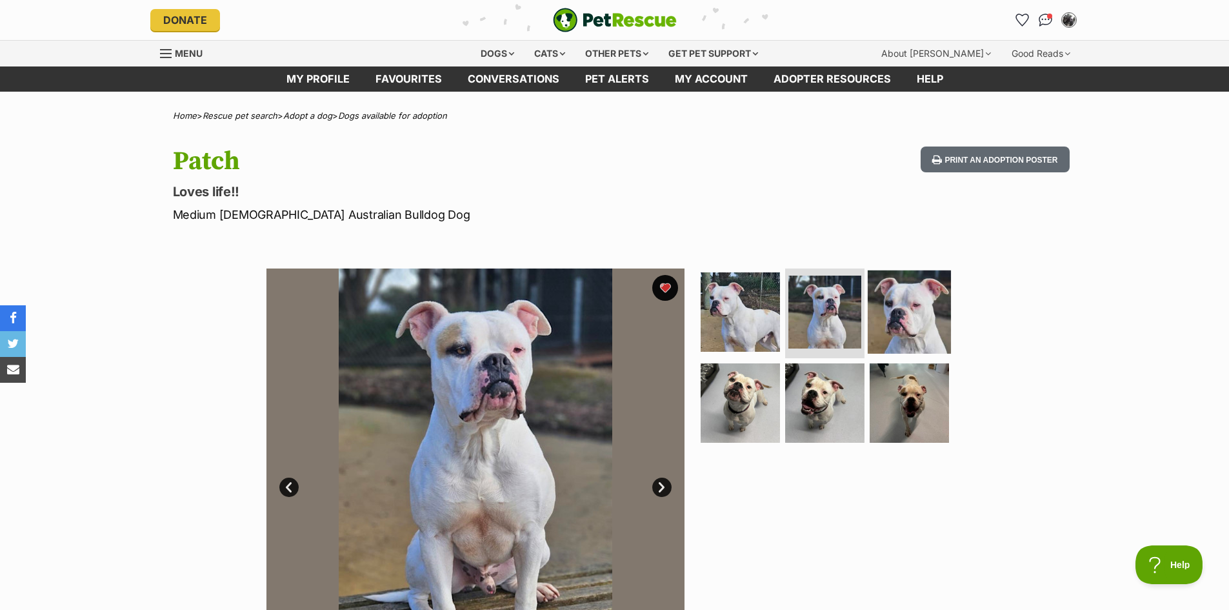
click at [917, 314] on img at bounding box center [909, 311] width 83 height 83
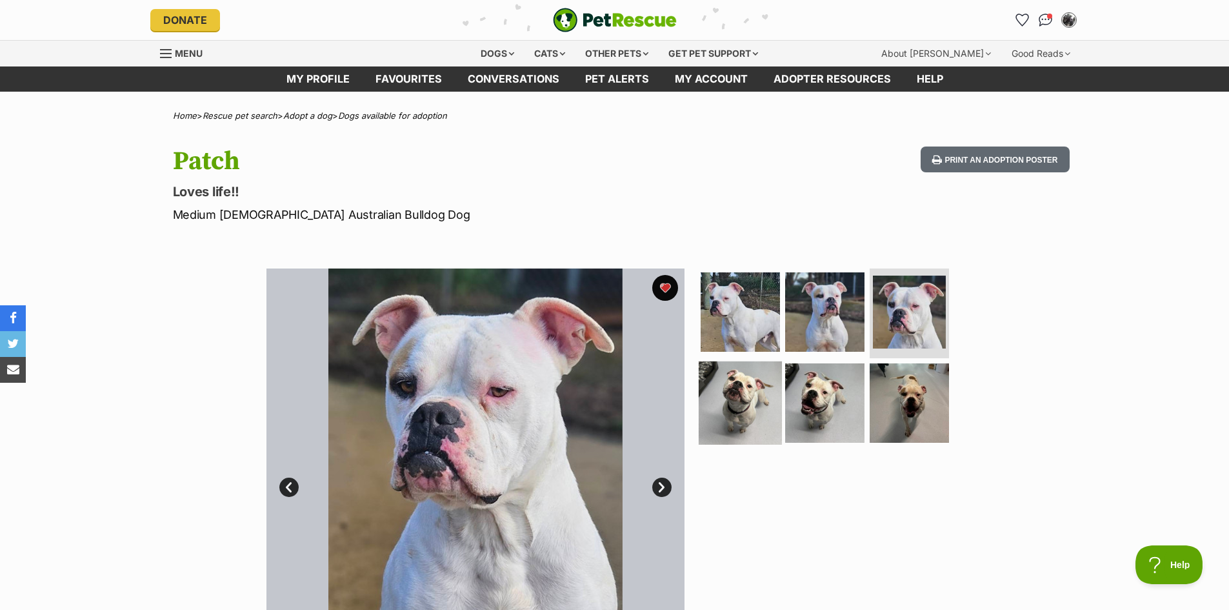
click at [761, 404] on img at bounding box center [740, 402] width 83 height 83
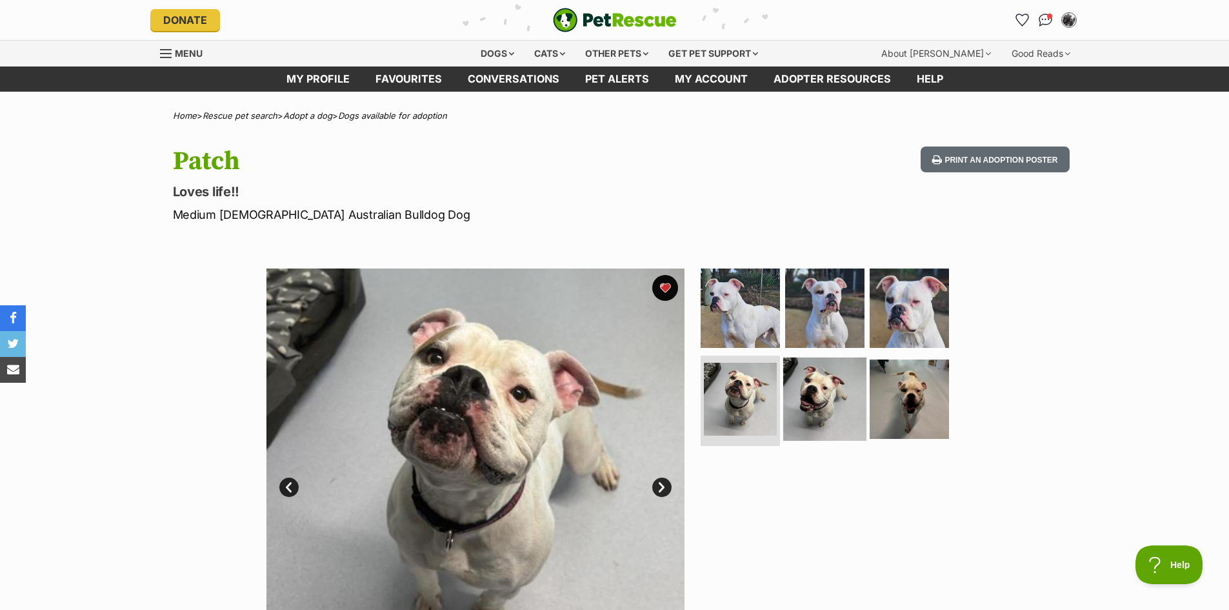
click at [801, 403] on img at bounding box center [824, 399] width 83 height 83
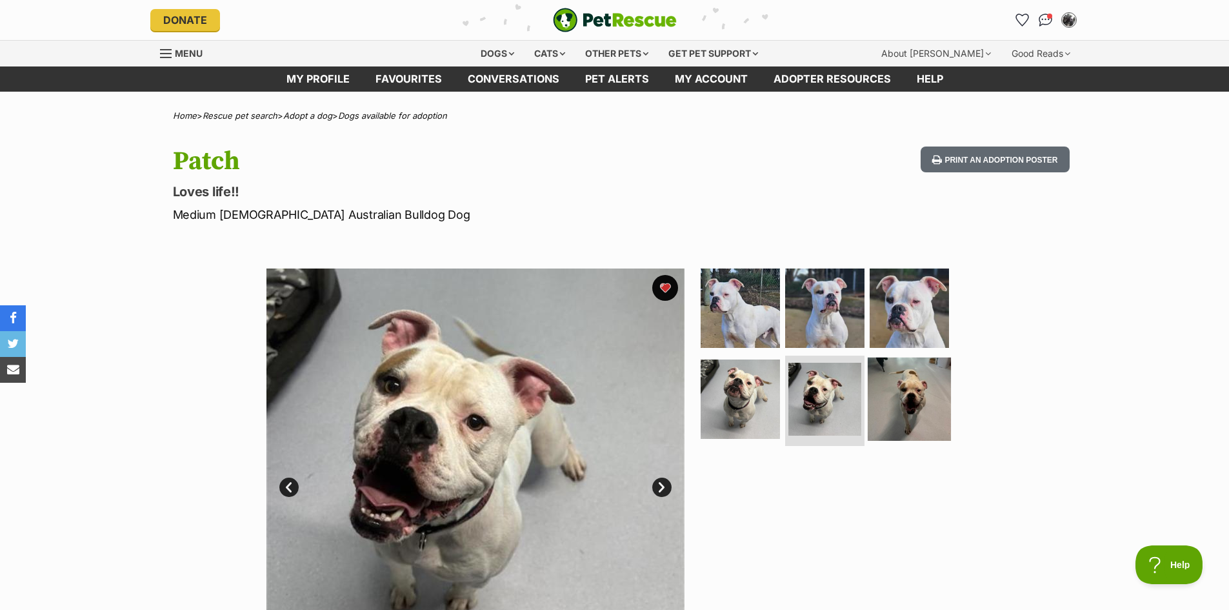
click at [890, 398] on img at bounding box center [909, 399] width 83 height 83
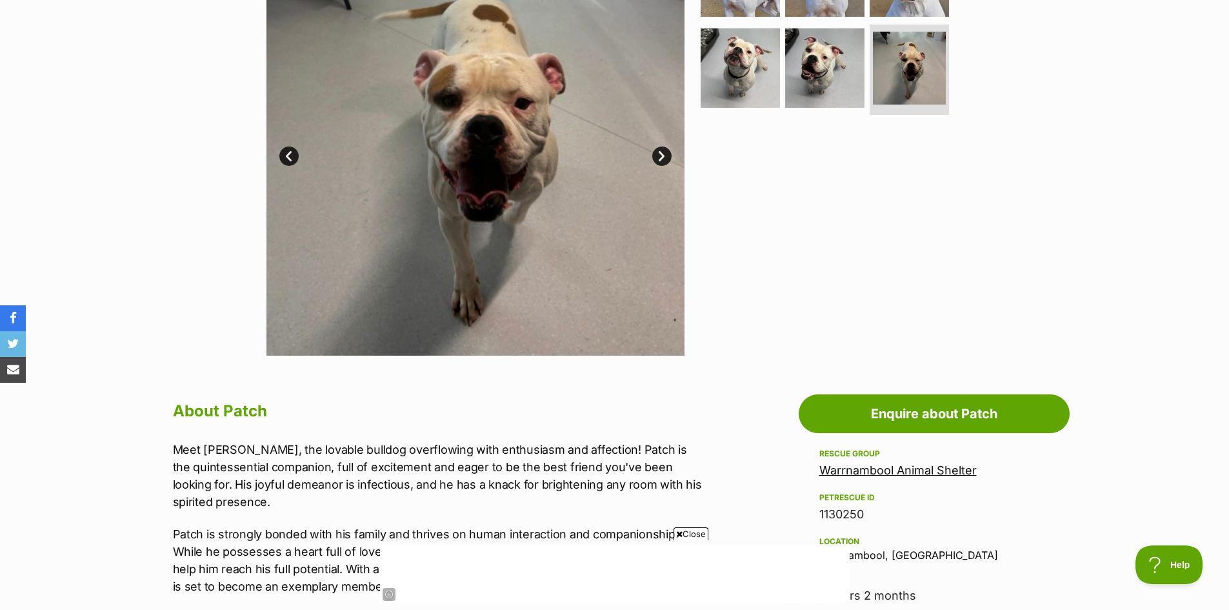
scroll to position [516, 0]
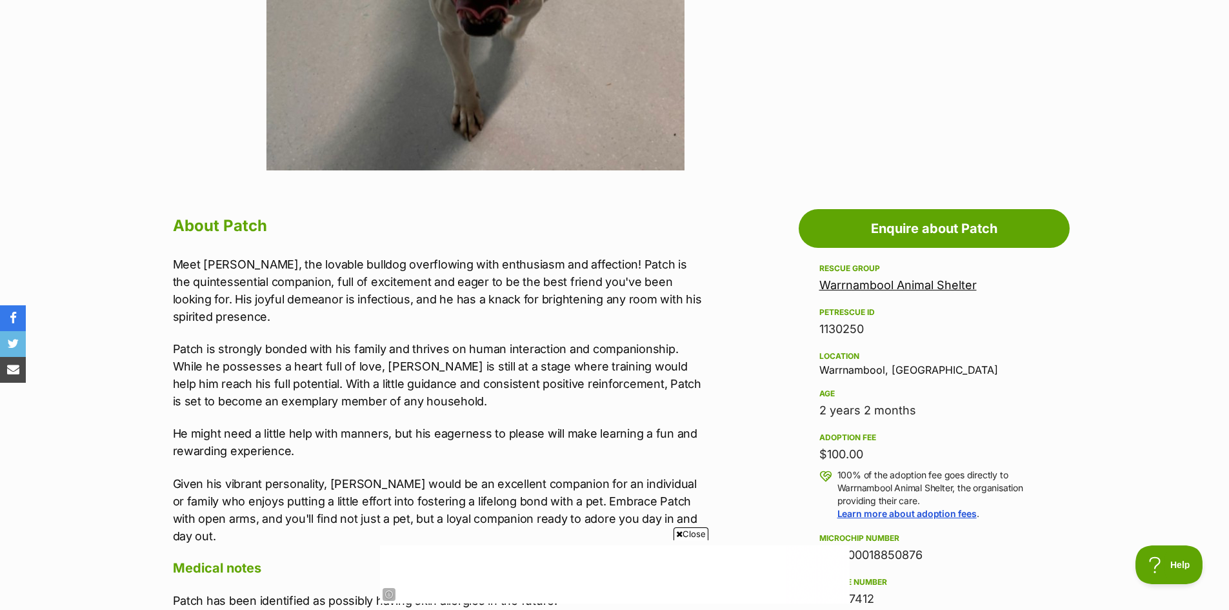
click at [914, 283] on link "Warrnambool Animal Shelter" at bounding box center [898, 285] width 157 height 14
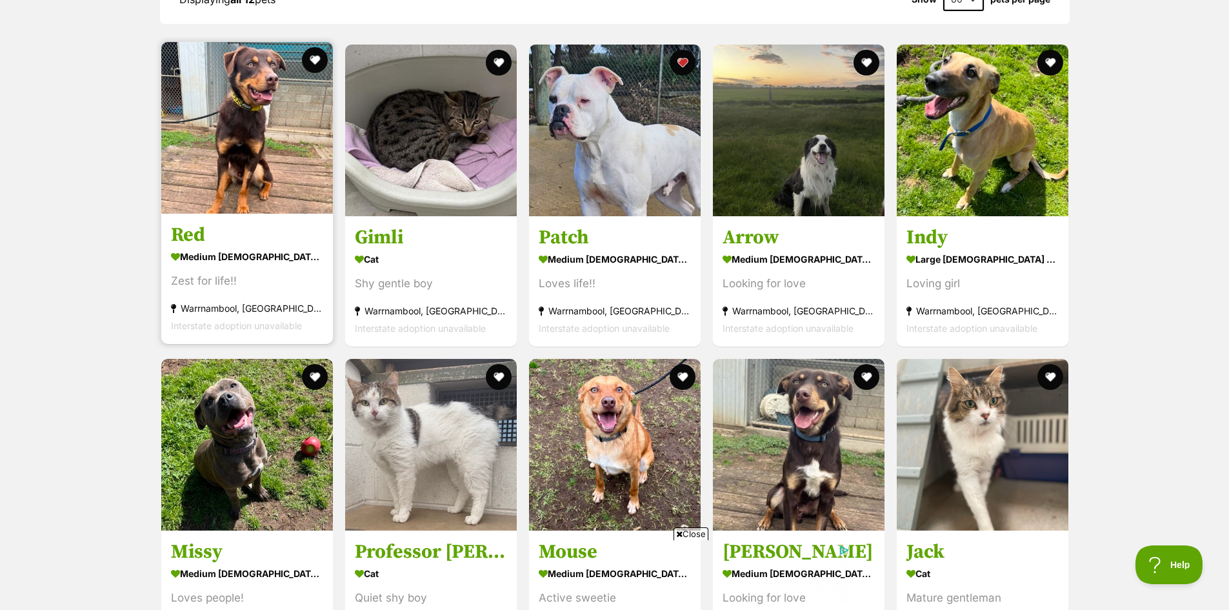
scroll to position [1097, 0]
